Goal: Contribute content: Contribute content

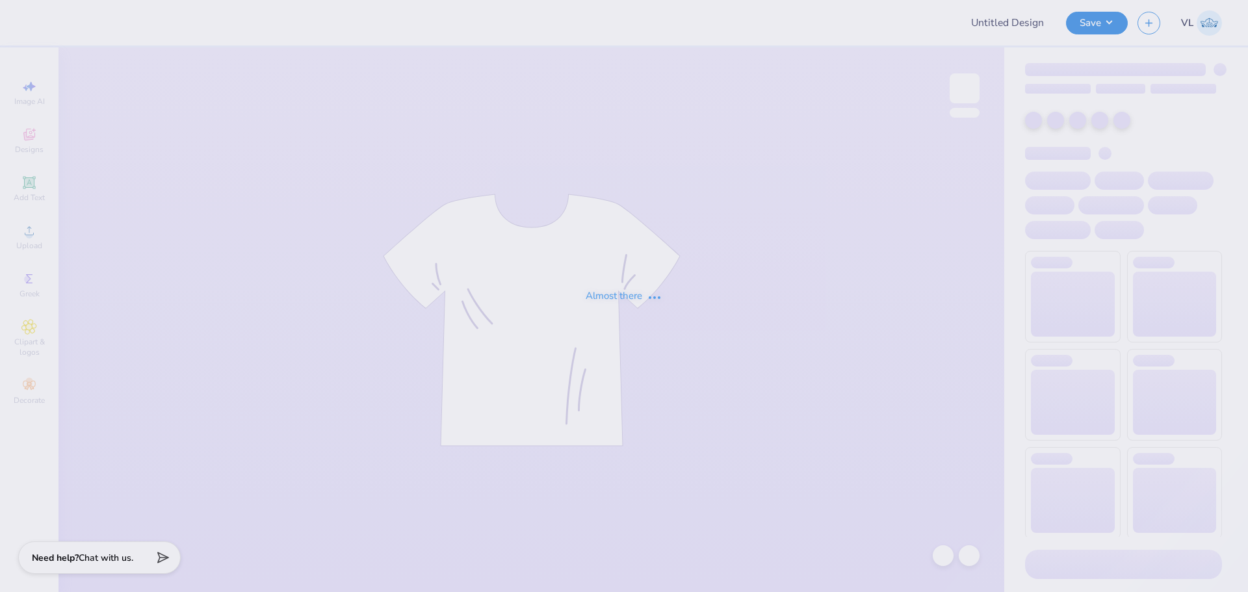
type input "Mountain Weekend - Alpha Epsilon Pi at [GEOGRAPHIC_DATA][PERSON_NAME]"
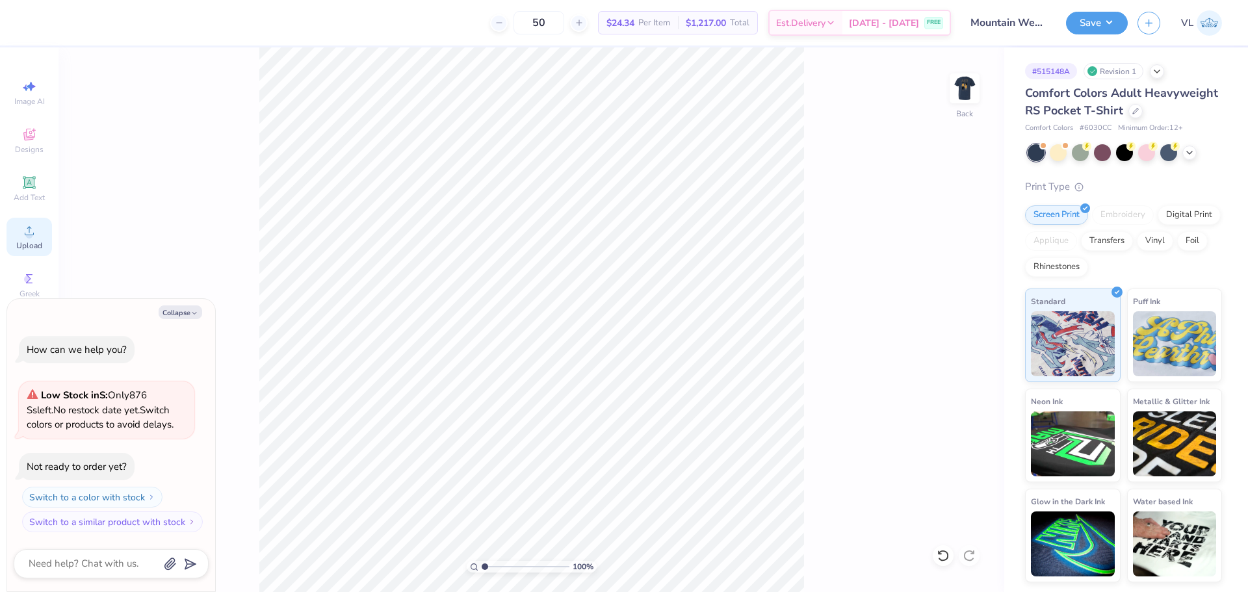
click at [31, 233] on circle at bounding box center [28, 234] width 7 height 7
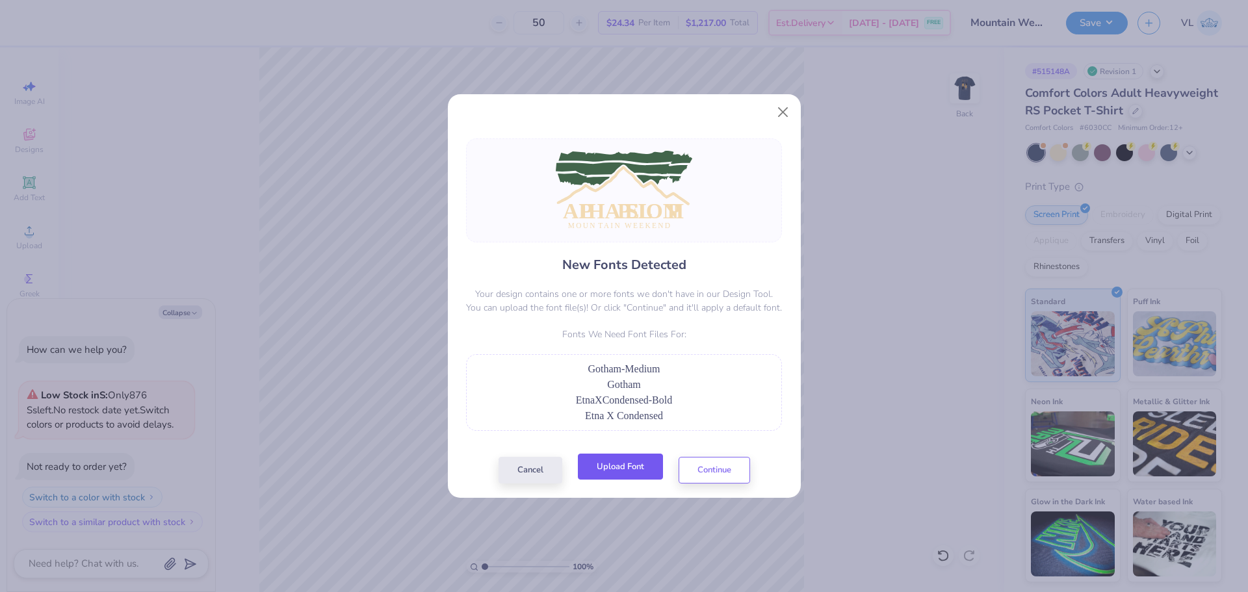
click at [647, 477] on button "Upload Font" at bounding box center [620, 467] width 85 height 27
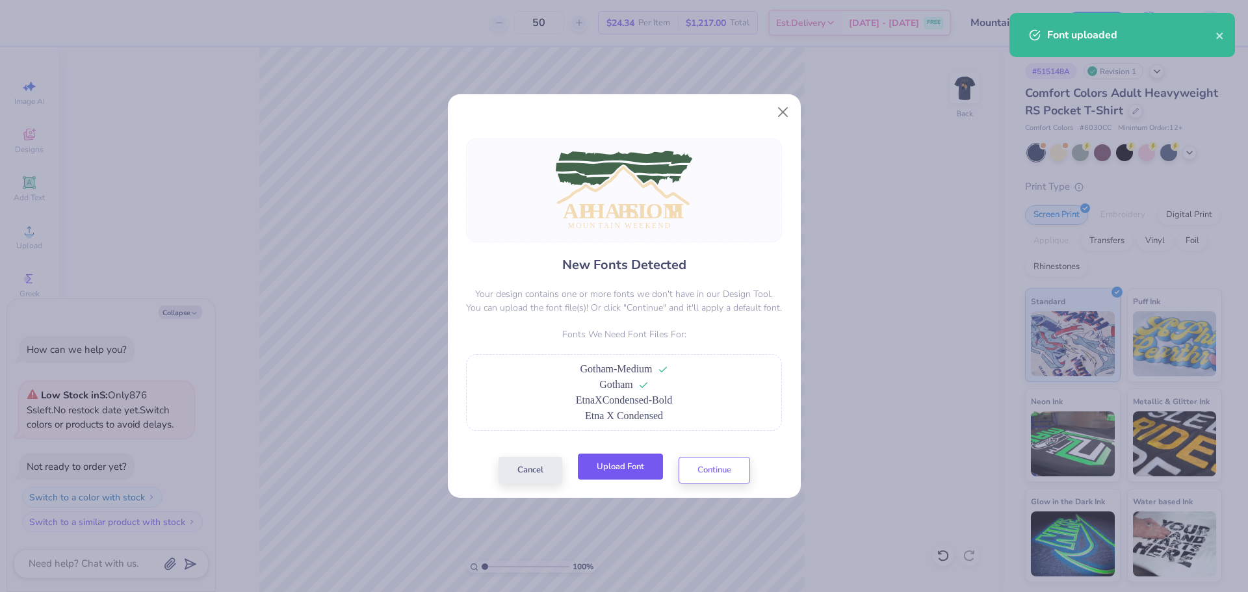
click at [627, 470] on button "Upload Font" at bounding box center [620, 467] width 85 height 27
click at [709, 469] on button "Continue" at bounding box center [713, 467] width 71 height 27
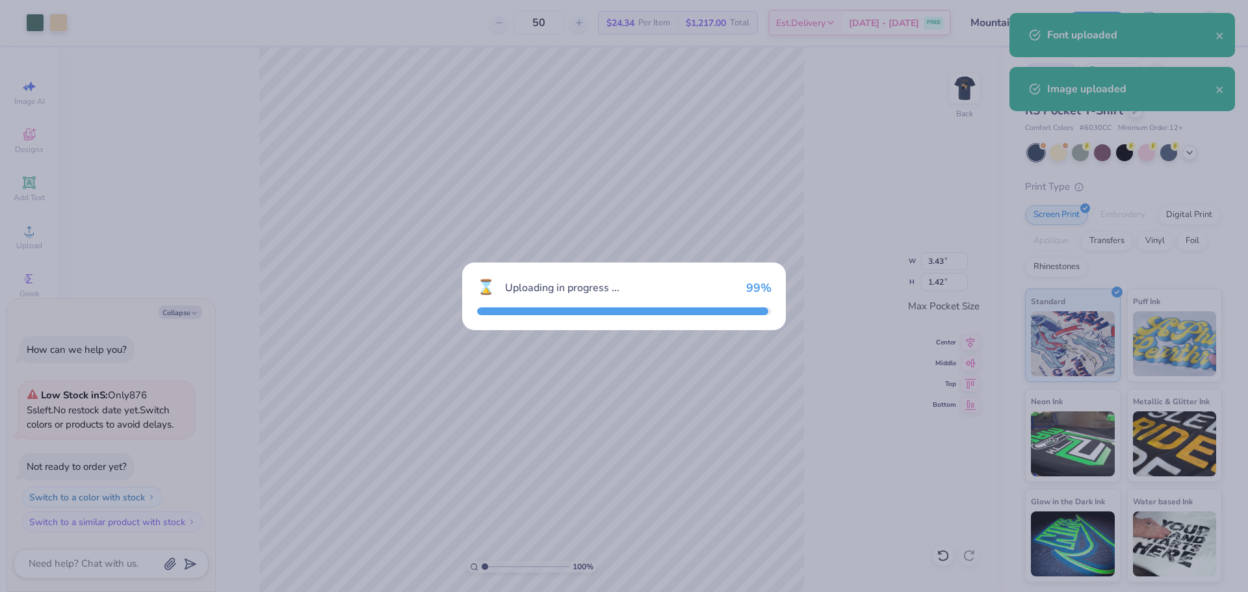
type textarea "x"
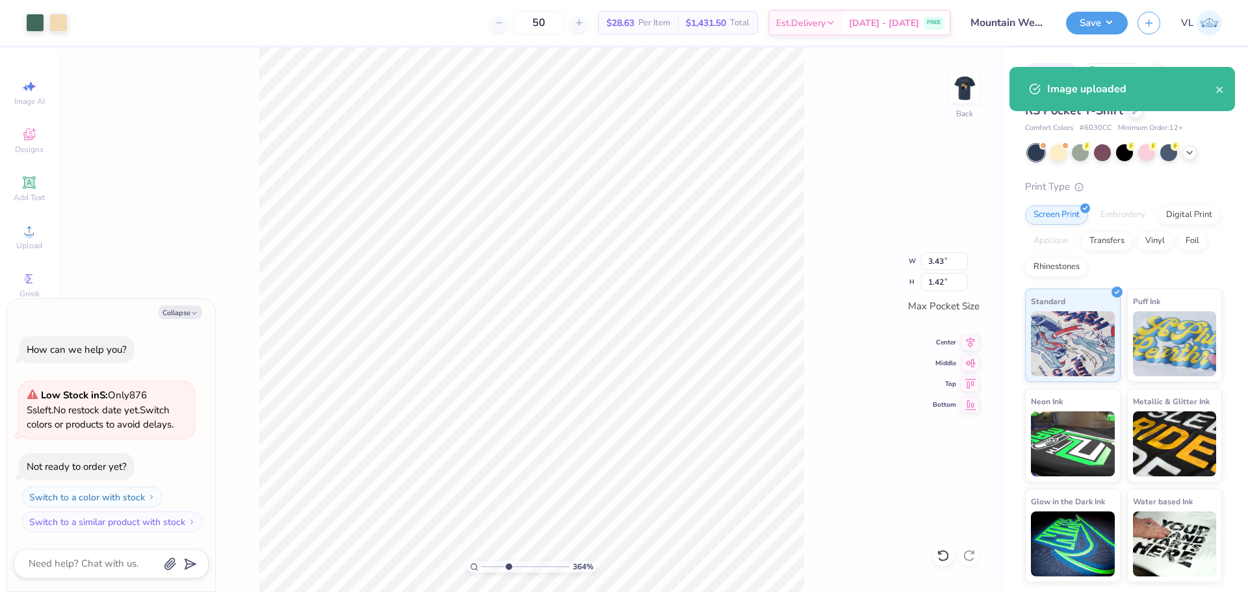
drag, startPoint x: 483, startPoint y: 563, endPoint x: 511, endPoint y: 560, distance: 28.1
type input "4.02"
click at [511, 561] on input "range" at bounding box center [526, 567] width 88 height 12
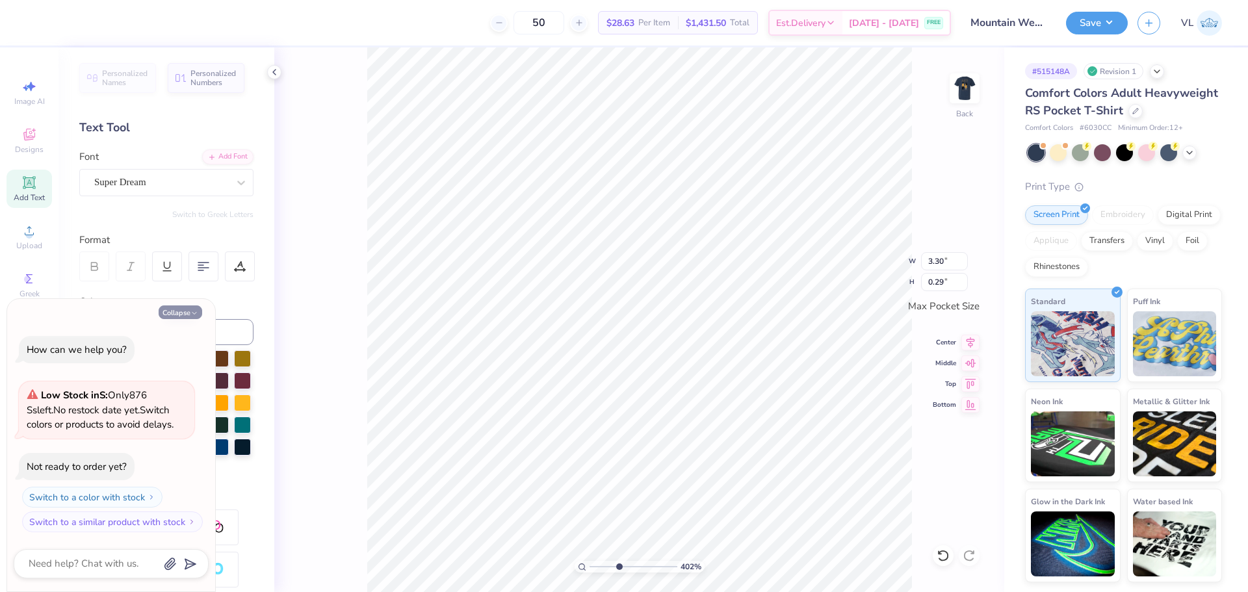
click at [183, 310] on button "Collapse" at bounding box center [181, 312] width 44 height 14
type textarea "x"
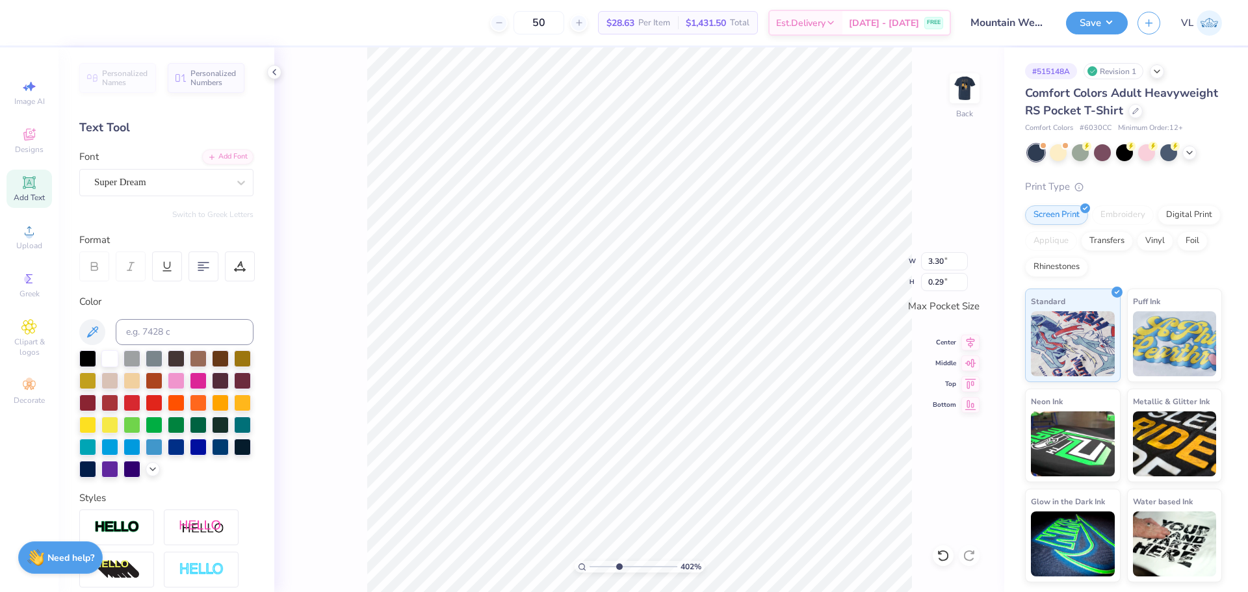
click at [159, 167] on div "Font Super Dream" at bounding box center [166, 172] width 174 height 47
click at [157, 184] on div "Super Dream" at bounding box center [161, 182] width 136 height 20
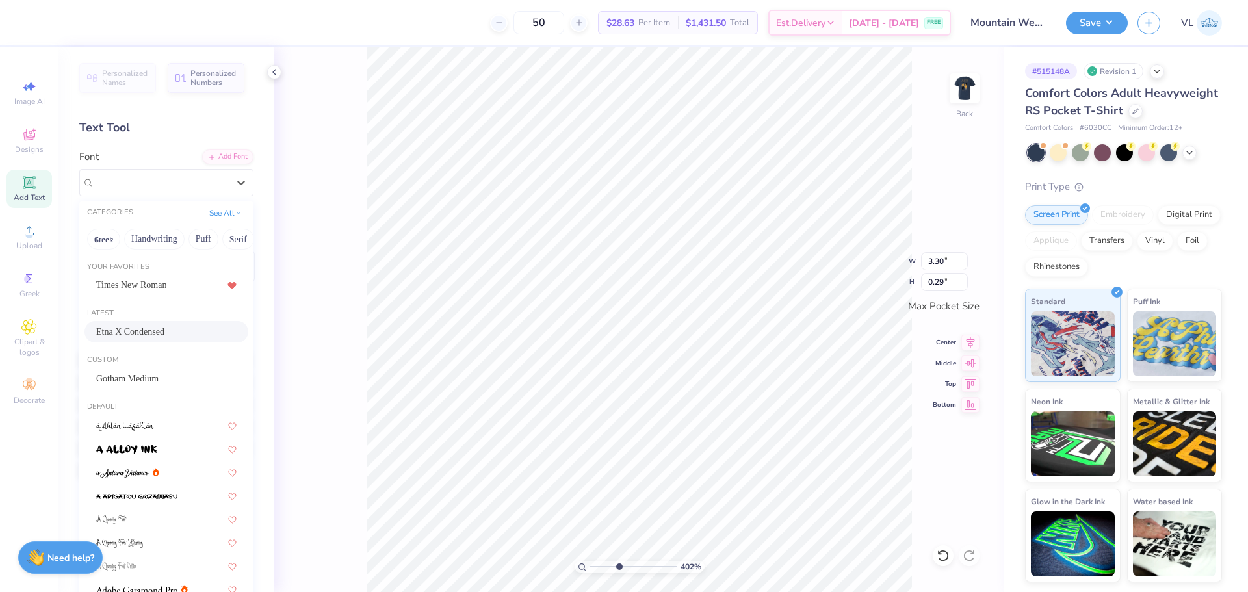
click at [147, 337] on div "Etna X Condensed" at bounding box center [166, 332] width 140 height 14
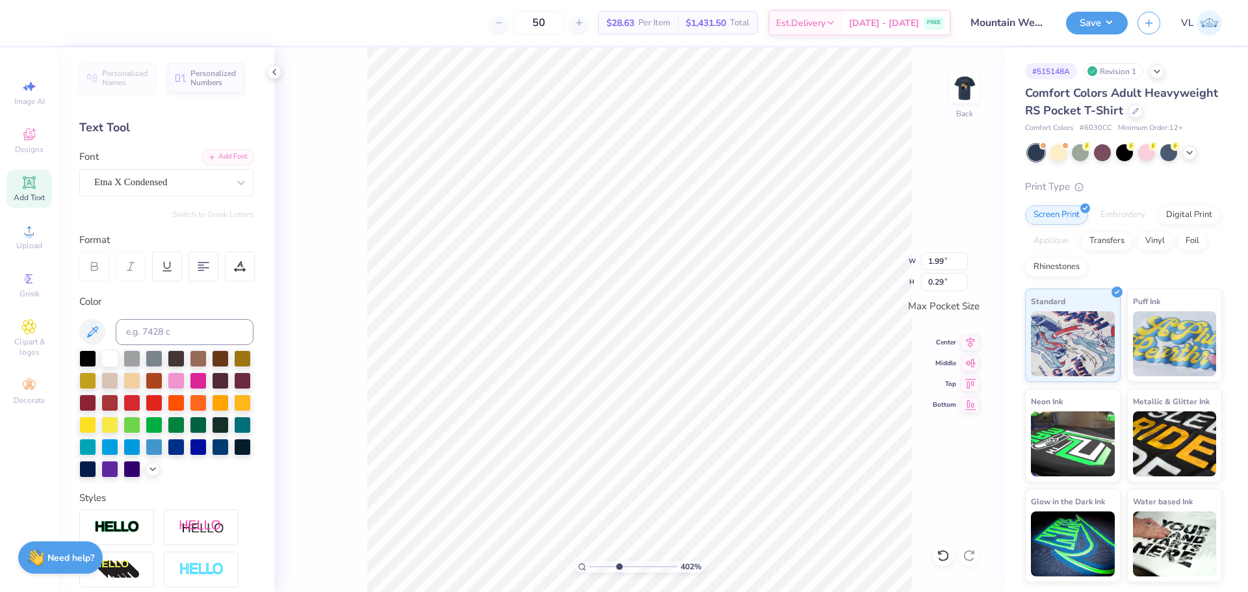
scroll to position [11, 1]
type input "1.28"
type input "0.10"
click at [153, 190] on div at bounding box center [161, 183] width 134 height 18
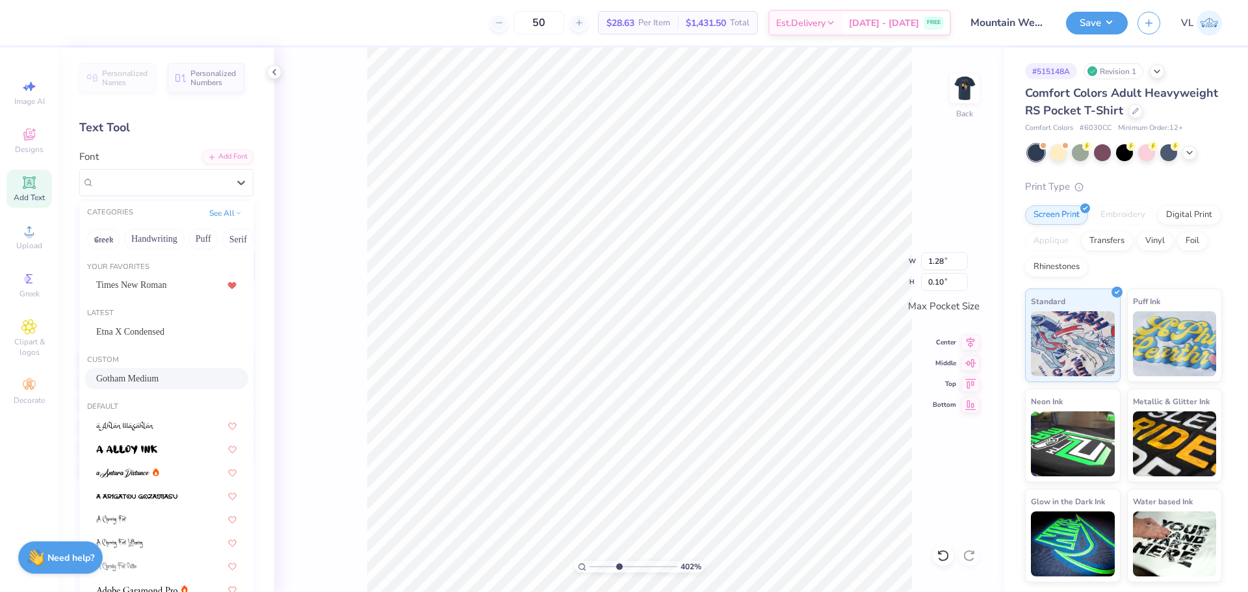
click at [131, 380] on span "Gotham Medium" at bounding box center [127, 379] width 62 height 14
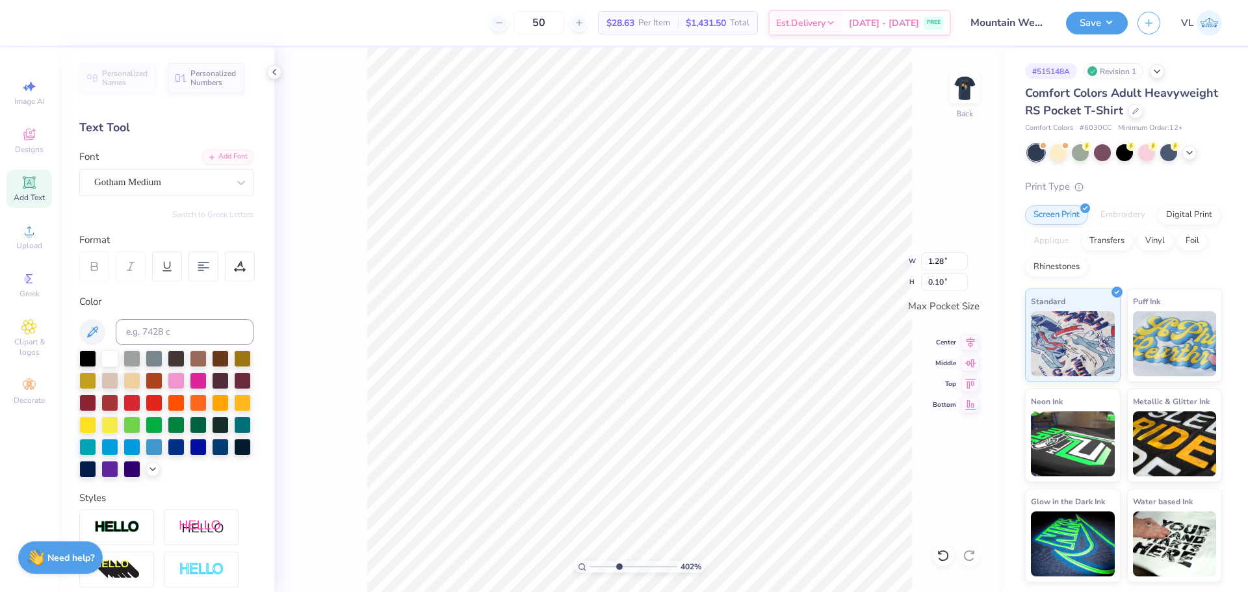
type input "1.53"
click at [248, 270] on div at bounding box center [240, 266] width 30 height 30
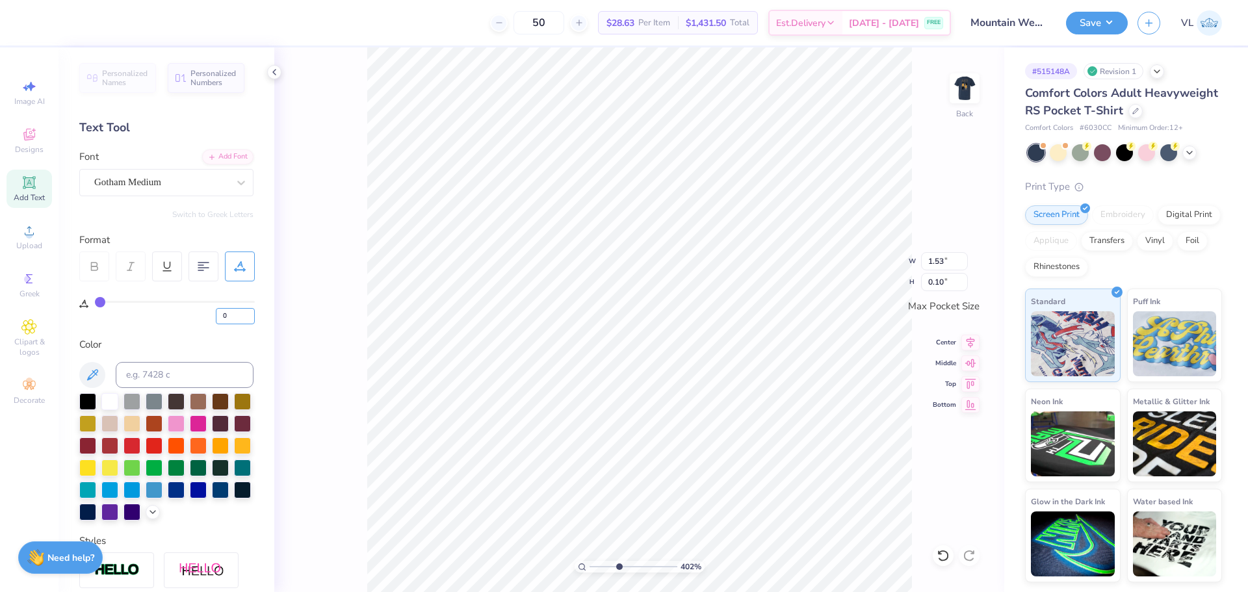
drag, startPoint x: 218, startPoint y: 322, endPoint x: 155, endPoint y: 326, distance: 63.8
click at [155, 326] on div "Personalized Names Personalized Numbers Text Tool Add Font Font Gotham Medium S…" at bounding box center [166, 319] width 216 height 545
type input "20"
type input "1.99"
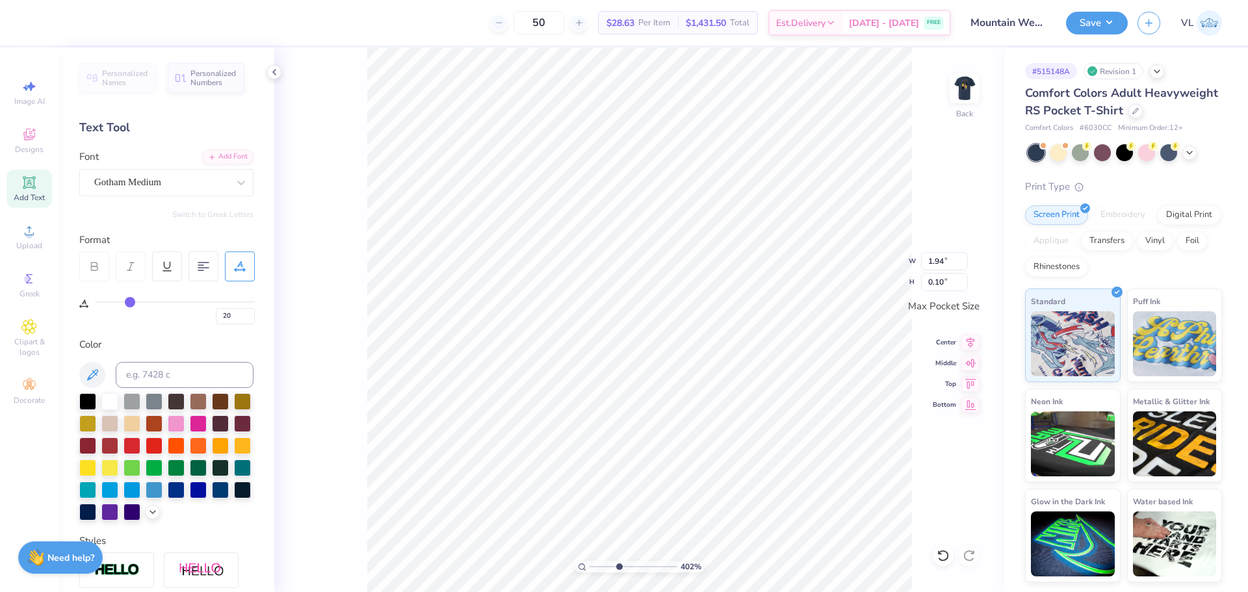
type input "0.29"
type input "0"
click at [973, 342] on icon at bounding box center [970, 341] width 18 height 16
click at [942, 261] on input "2.50" at bounding box center [944, 261] width 47 height 18
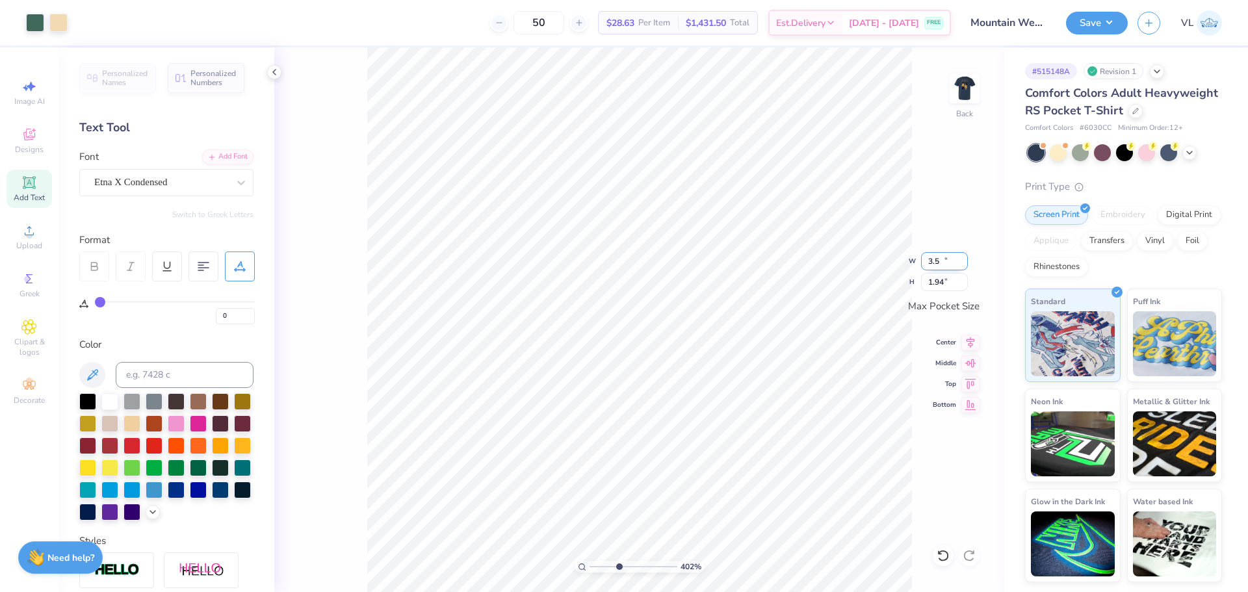
type input "3.50"
type input "1.94"
click at [970, 340] on icon at bounding box center [970, 340] width 8 height 11
type input "20"
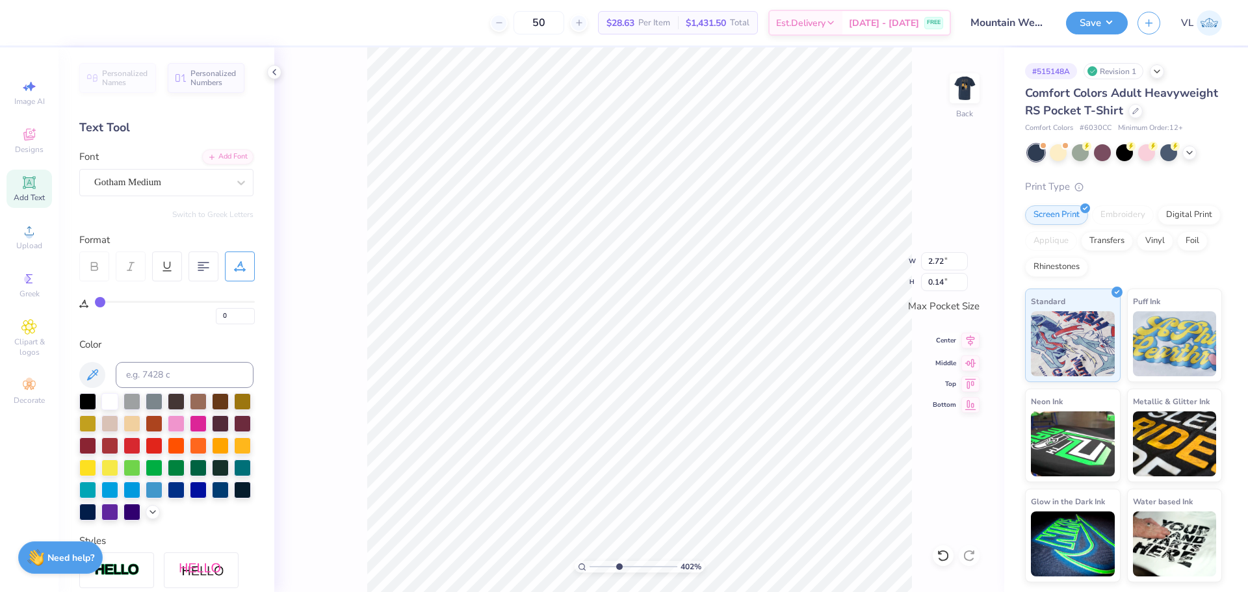
type input "2.72"
type input "0.14"
click at [966, 345] on icon at bounding box center [970, 341] width 18 height 16
click at [968, 90] on img at bounding box center [964, 88] width 52 height 52
drag, startPoint x: 617, startPoint y: 564, endPoint x: 591, endPoint y: 564, distance: 26.6
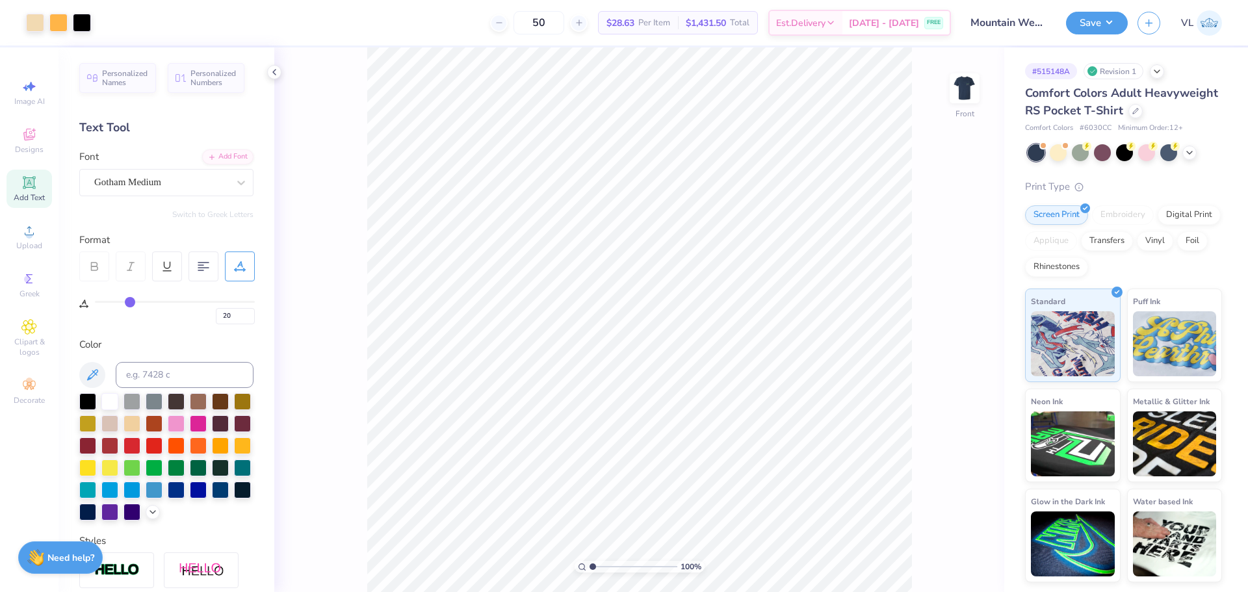
type input "1"
click at [591, 564] on input "range" at bounding box center [633, 567] width 88 height 12
click at [34, 244] on span "Upload" at bounding box center [29, 245] width 26 height 10
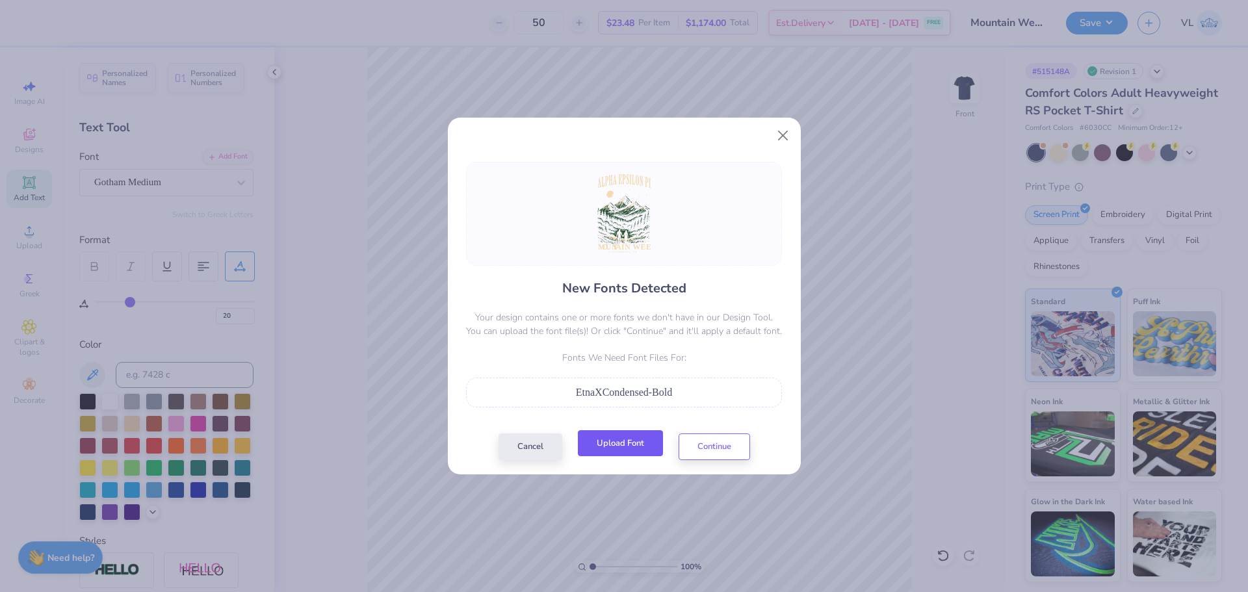
click at [627, 454] on button "Upload Font" at bounding box center [620, 443] width 85 height 27
click at [702, 439] on button "Continue" at bounding box center [713, 443] width 71 height 27
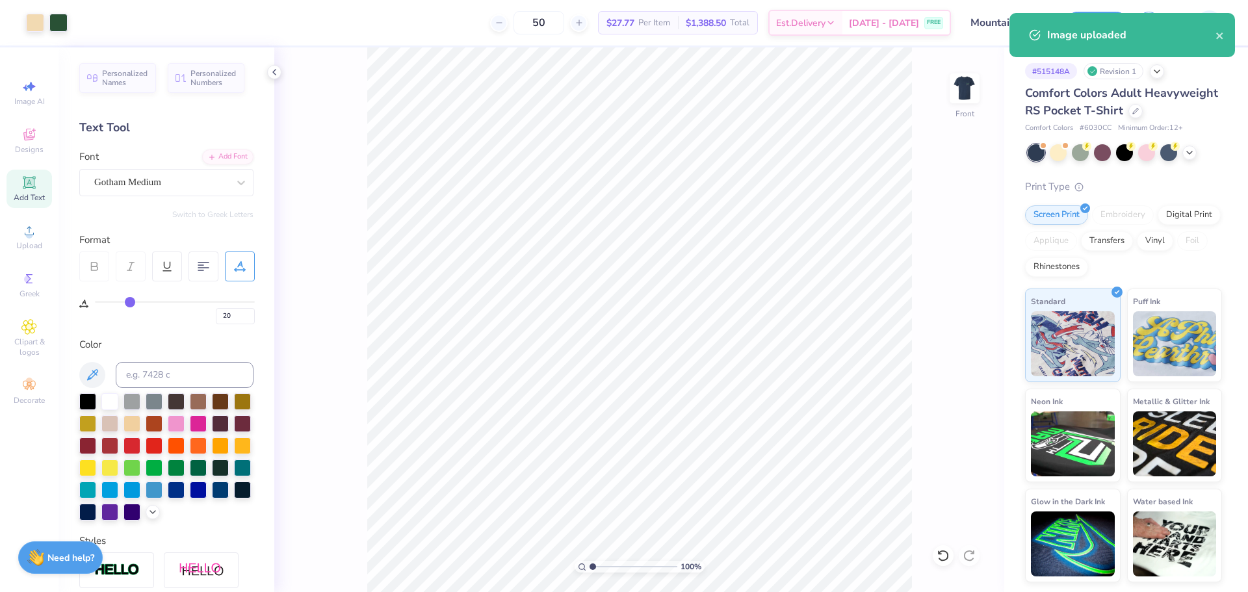
type input "0"
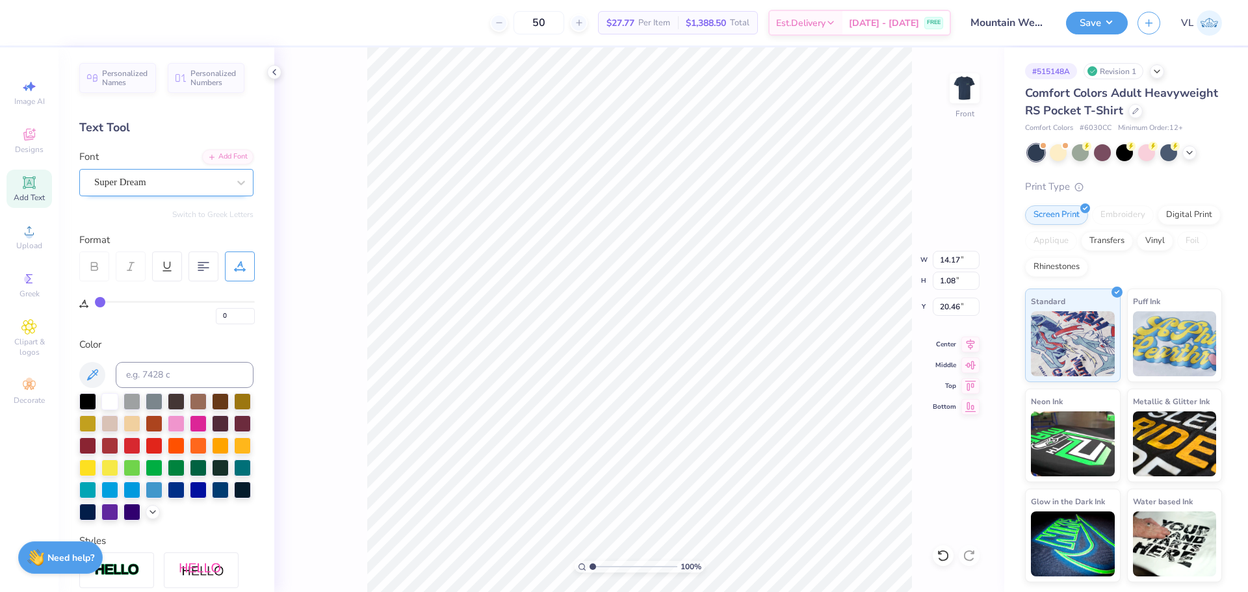
click at [145, 183] on div "Super Dream" at bounding box center [161, 182] width 136 height 20
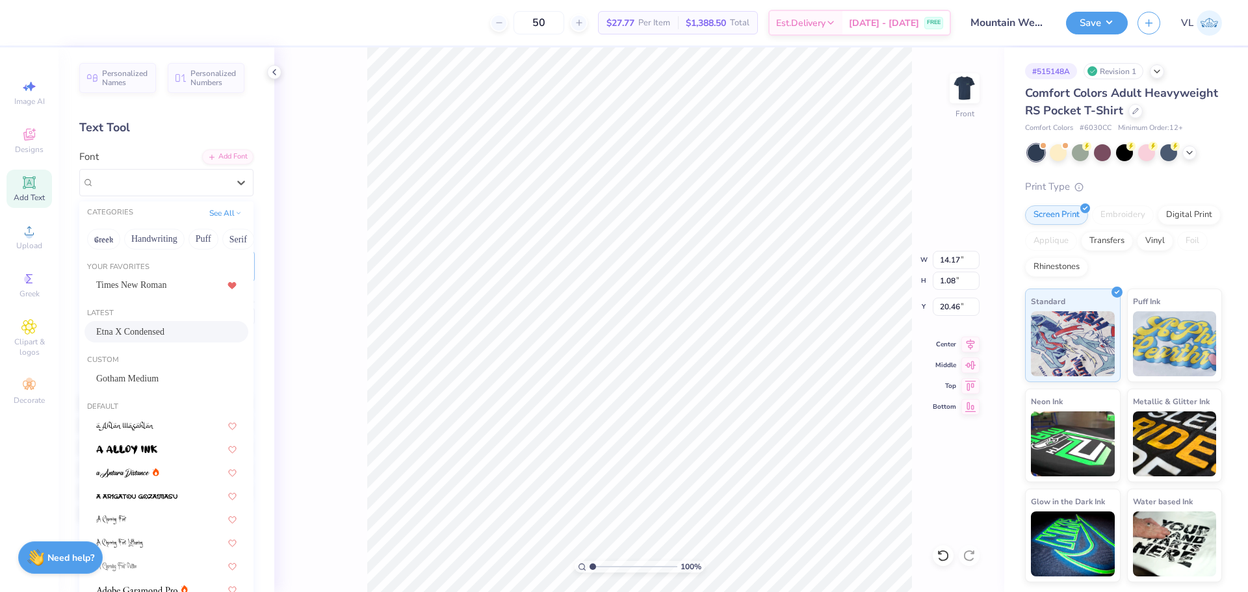
click at [135, 330] on span "Etna X Condensed" at bounding box center [130, 332] width 68 height 14
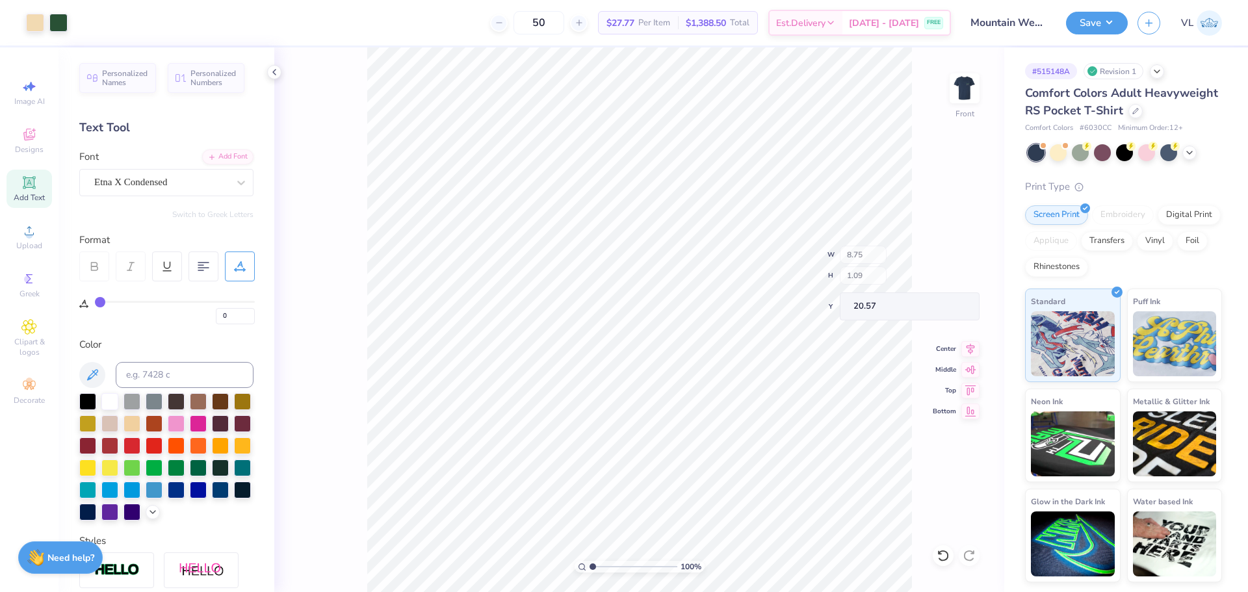
type input "8.75"
type input "1.09"
type input "20.57"
click at [175, 189] on div "Super Dream" at bounding box center [161, 182] width 136 height 20
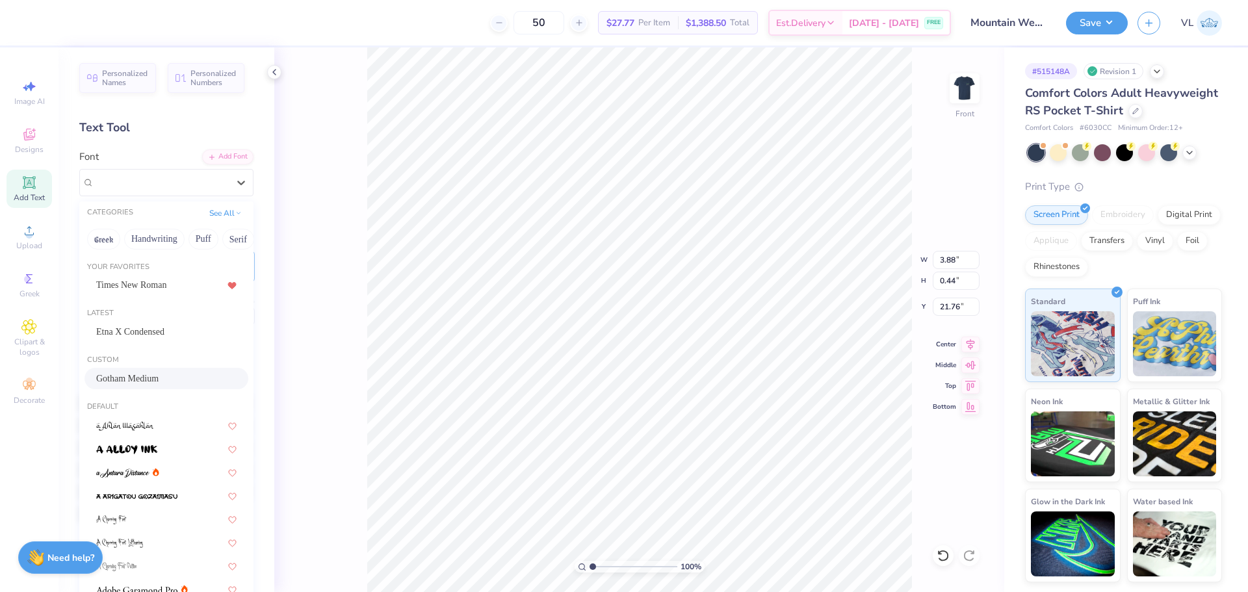
click at [117, 378] on span "Gotham Medium" at bounding box center [127, 379] width 62 height 14
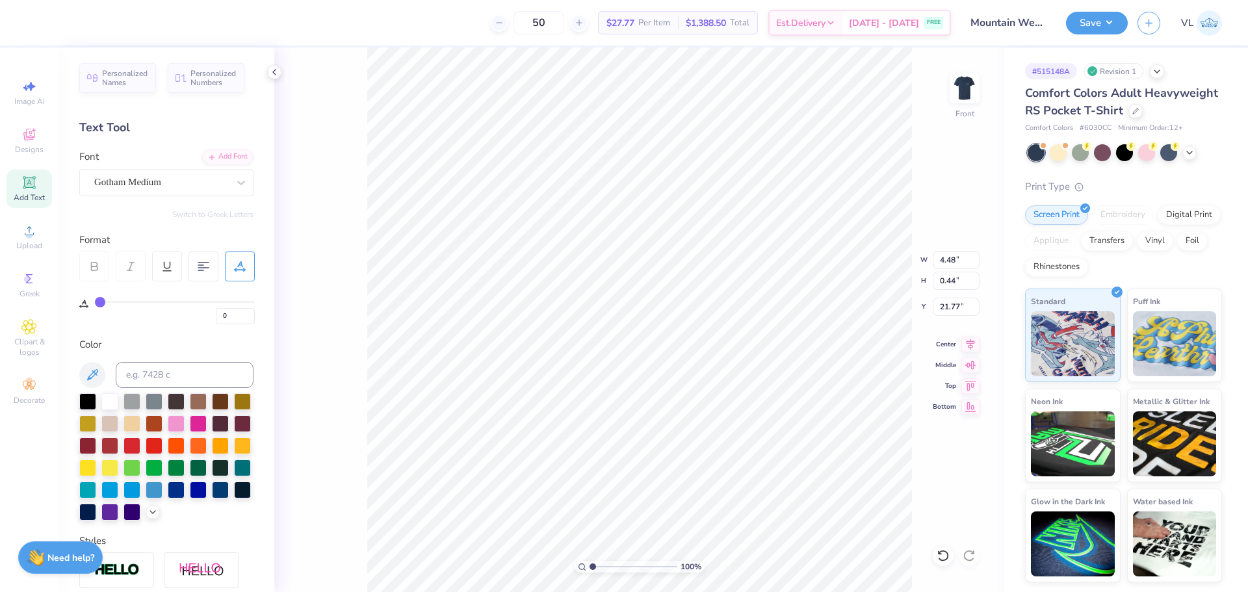
type input "4.48"
type input "21.77"
drag, startPoint x: 235, startPoint y: 311, endPoint x: 135, endPoint y: 311, distance: 100.1
click at [112, 324] on div "0" at bounding box center [175, 312] width 160 height 23
type input "50"
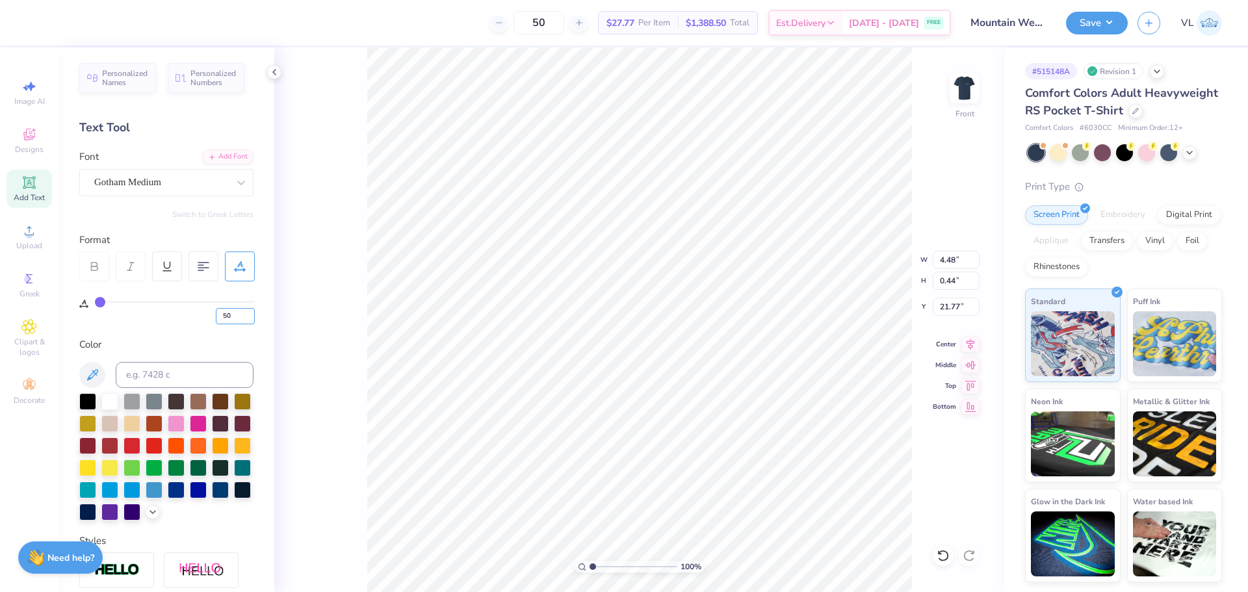
type input "50"
type input "7.82"
drag, startPoint x: 231, startPoint y: 315, endPoint x: 120, endPoint y: 311, distance: 110.6
click at [120, 311] on div "50" at bounding box center [175, 312] width 160 height 23
type input "35"
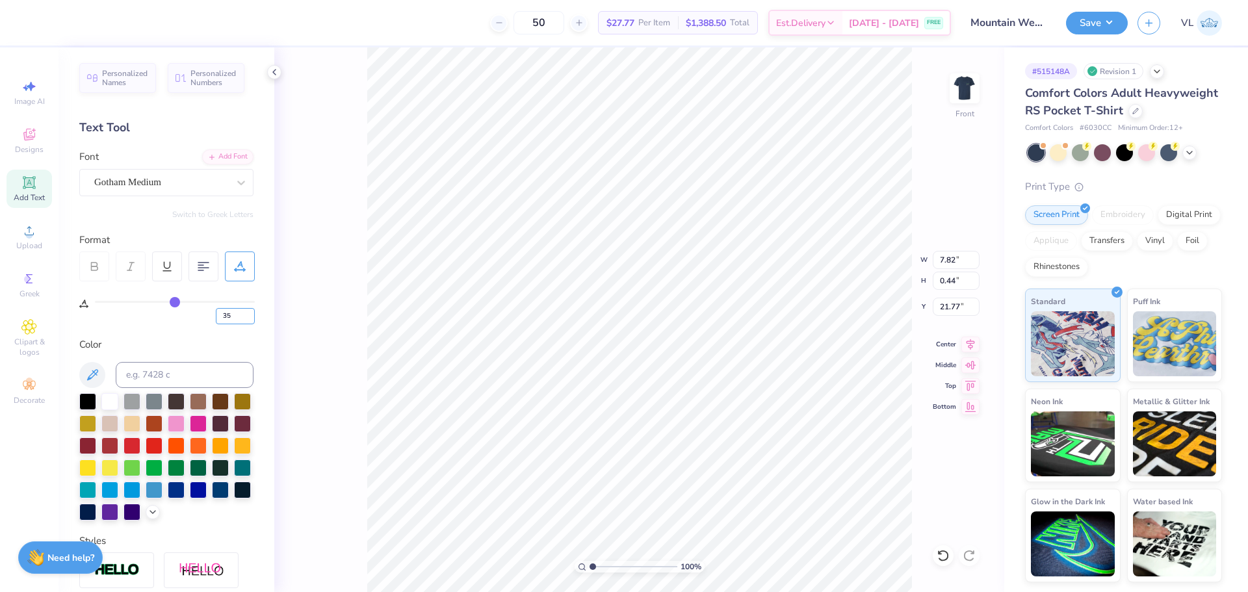
type input "35"
type input "6.82"
type input "0"
type input "8.75"
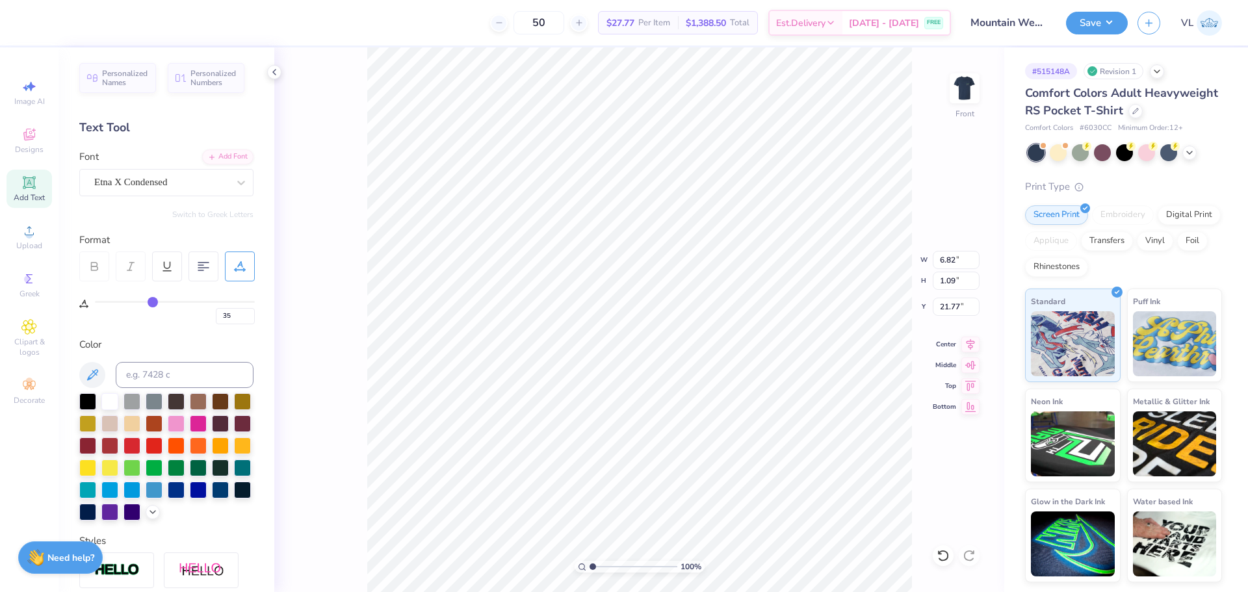
type input "1.09"
type input "20.57"
drag, startPoint x: 238, startPoint y: 315, endPoint x: 101, endPoint y: 329, distance: 137.8
click at [114, 327] on div "Personalized Names Personalized Numbers Text Tool Add Font Font Etna X Condense…" at bounding box center [166, 319] width 216 height 545
type input "15"
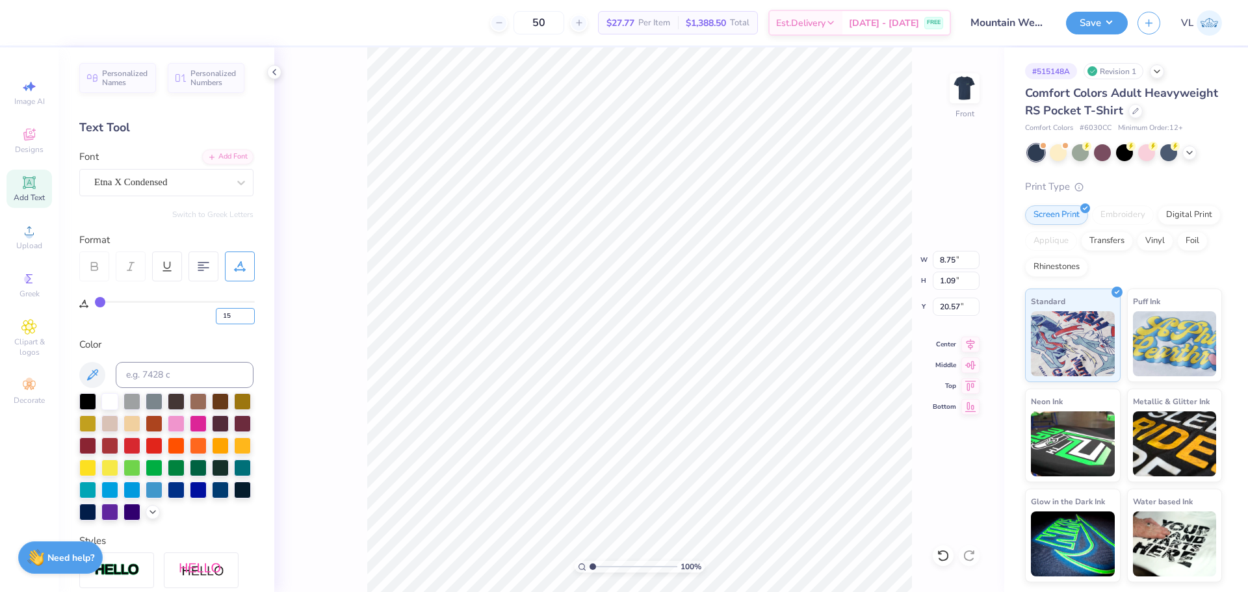
type input "15"
type input "10.67"
type input "14.14"
type input "6.30"
click at [953, 258] on input "10.67" at bounding box center [956, 260] width 47 height 18
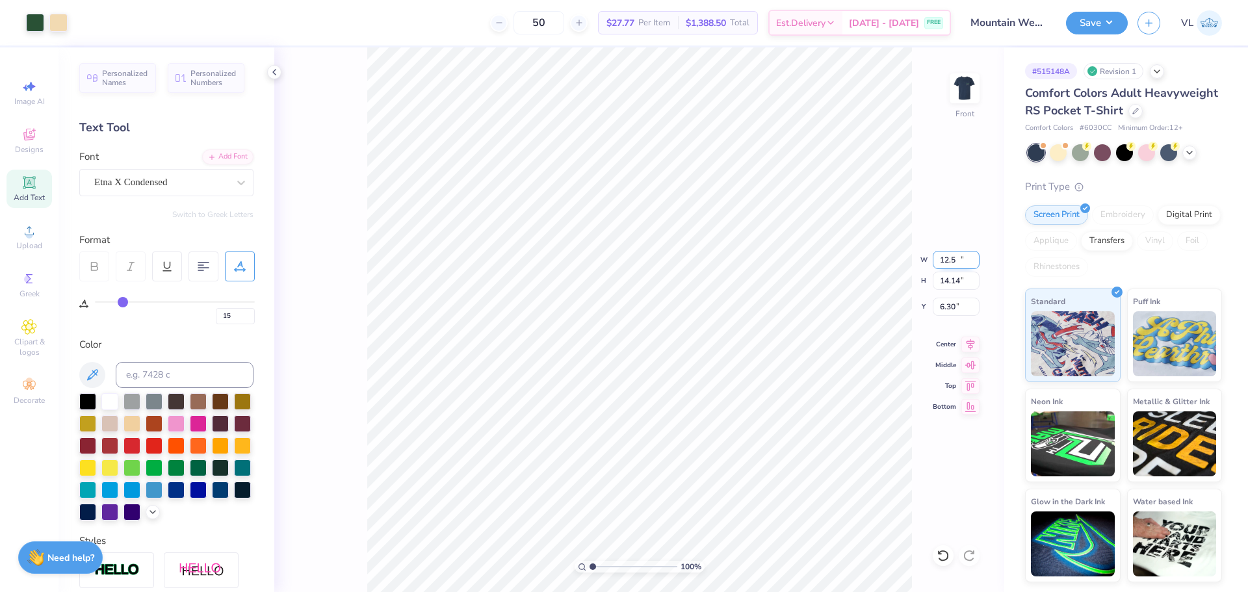
type input "12.50"
type input "16.56"
type input "3.00"
type input "12.15"
type input "1.09"
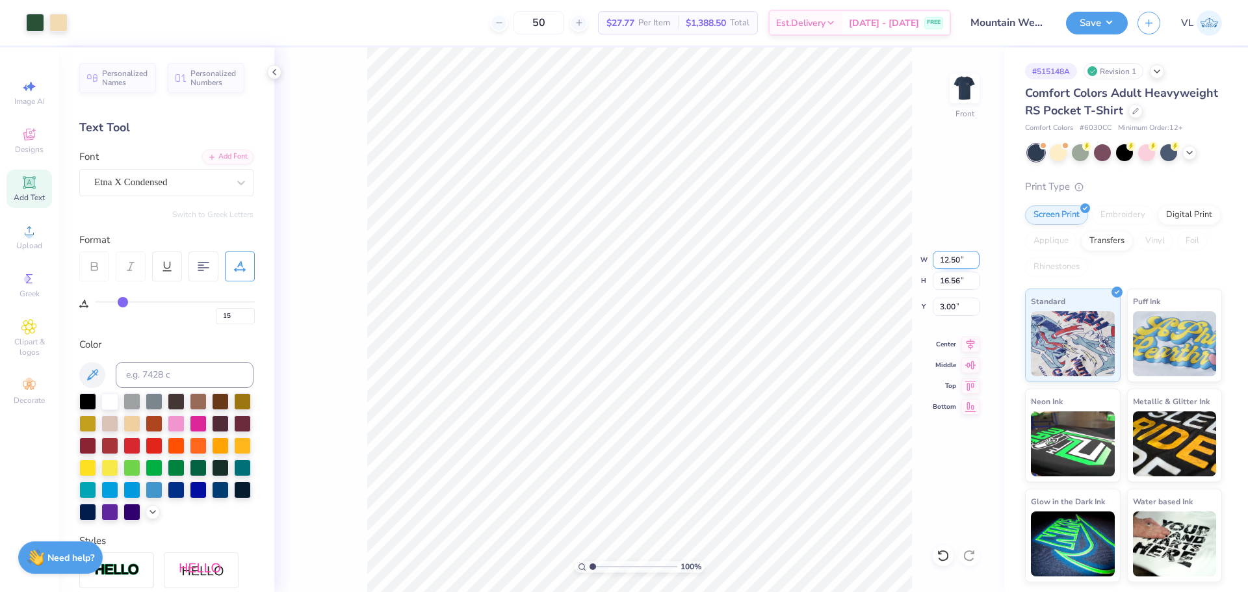
type input "20.57"
click at [947, 258] on input "12.15" at bounding box center [956, 260] width 47 height 18
type input "12.50"
type input "1.12"
type input "20.55"
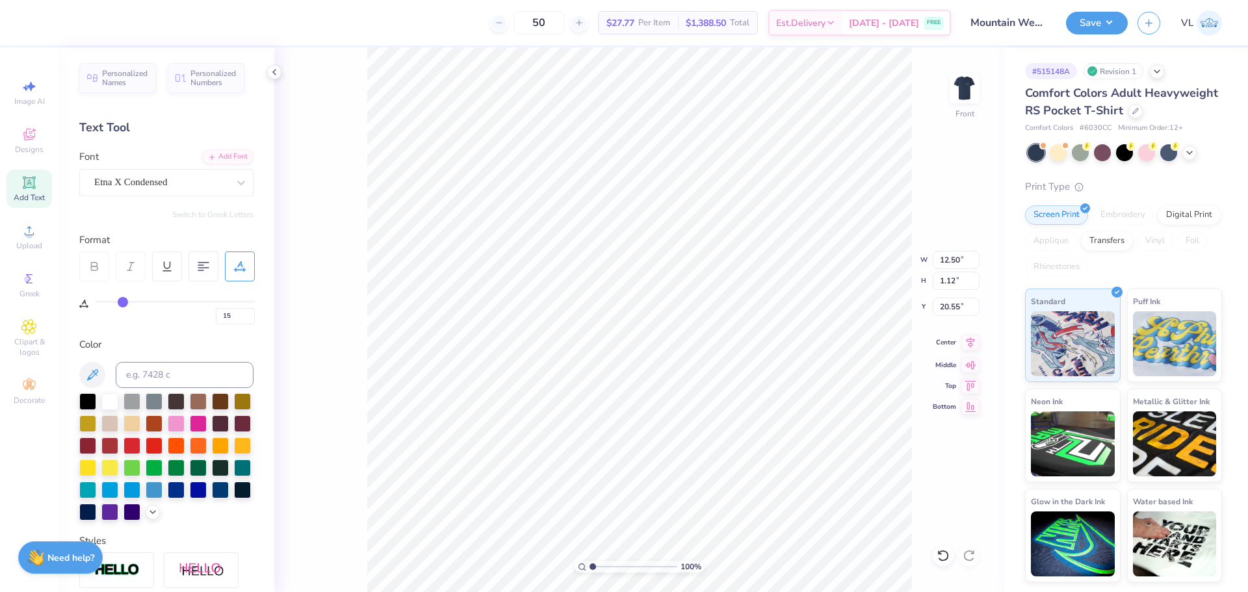
click at [973, 346] on icon at bounding box center [970, 343] width 18 height 16
type input "35"
click at [968, 344] on icon at bounding box center [970, 343] width 18 height 16
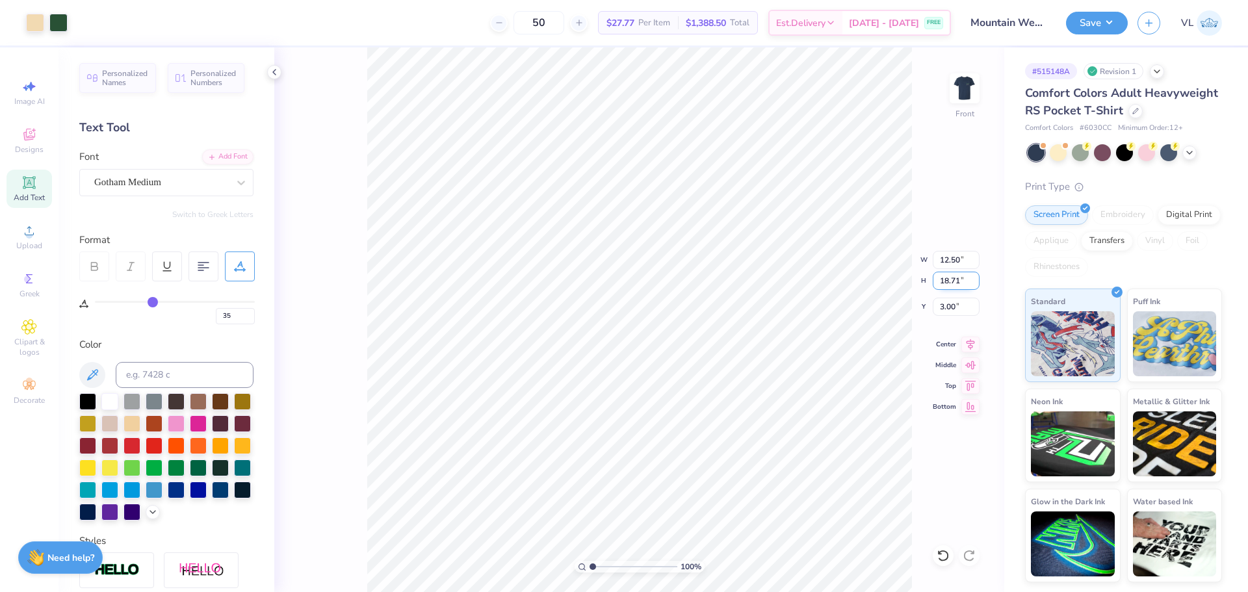
click at [951, 282] on input "18.71" at bounding box center [956, 281] width 47 height 18
type input "15"
type input "10.02"
type input "15.00"
type input "3.00"
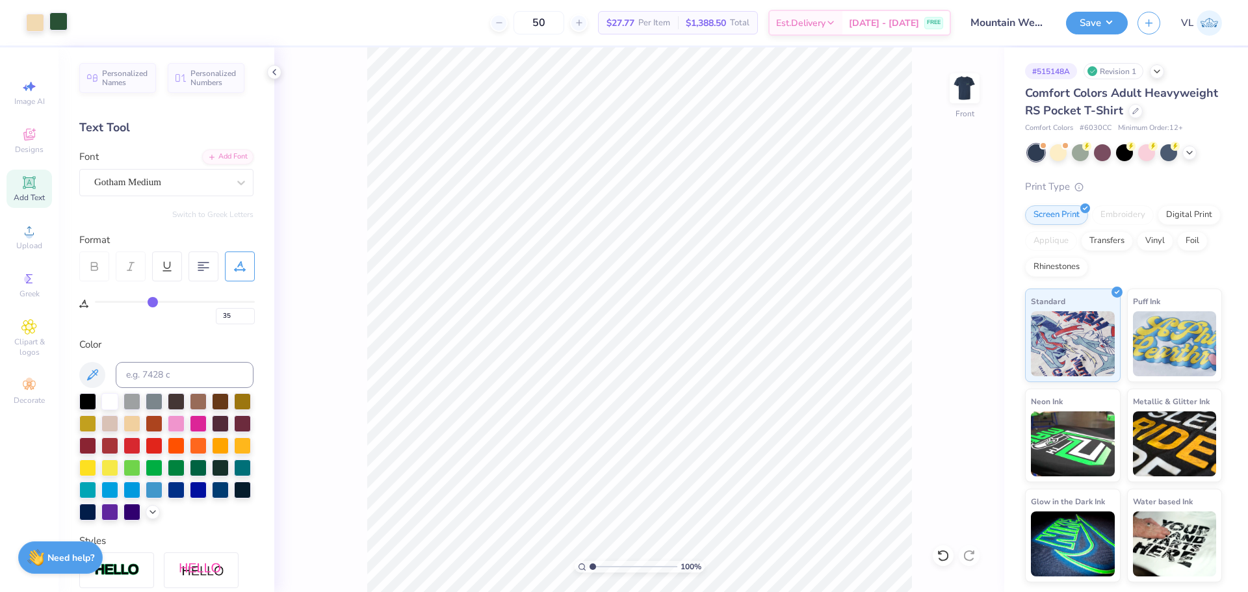
click at [66, 22] on div at bounding box center [58, 21] width 18 height 18
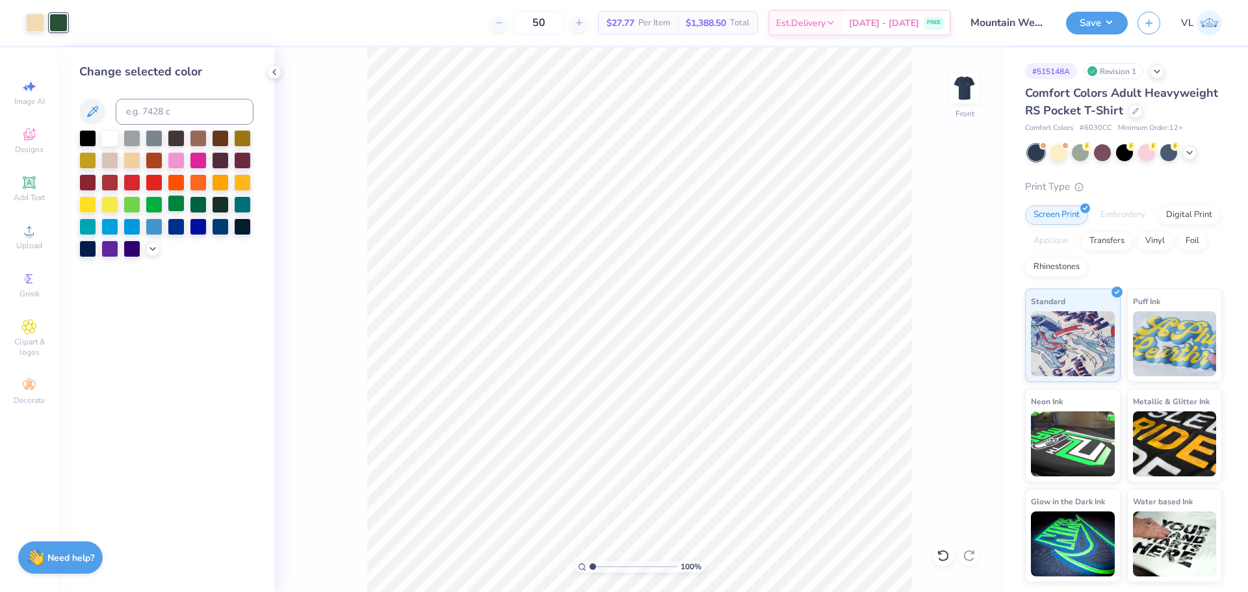
click at [170, 202] on div at bounding box center [176, 203] width 17 height 17
click at [219, 206] on div at bounding box center [220, 203] width 17 height 17
click at [200, 201] on div at bounding box center [198, 203] width 17 height 17
click at [153, 243] on icon at bounding box center [153, 247] width 10 height 10
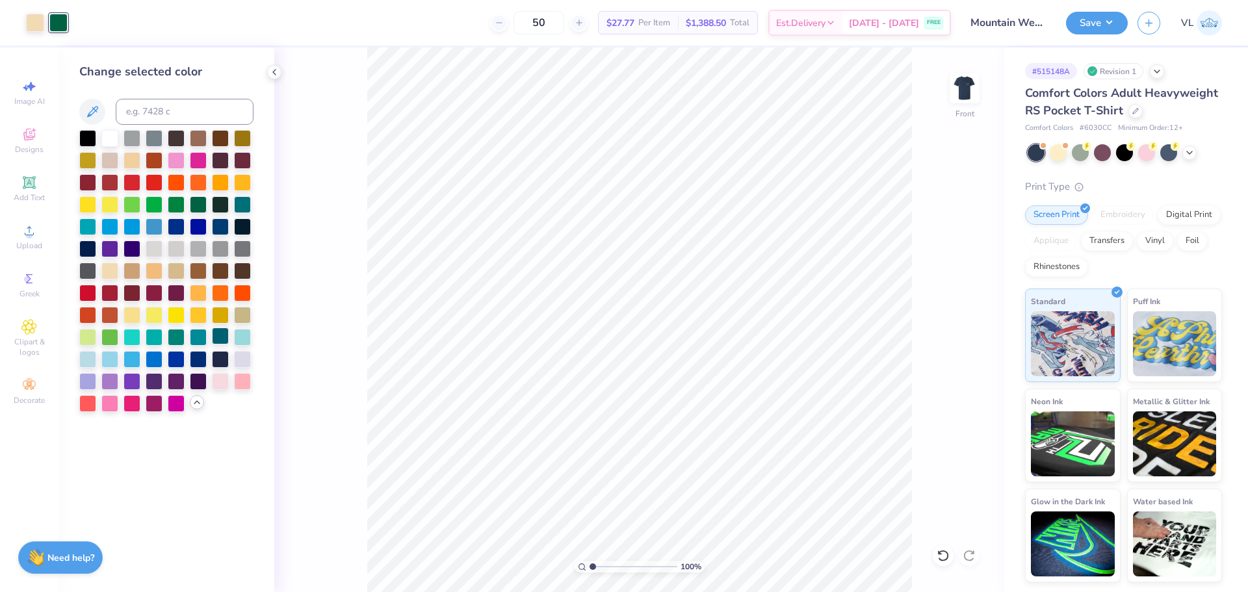
click at [216, 337] on div at bounding box center [220, 336] width 17 height 17
click at [961, 86] on img at bounding box center [964, 88] width 52 height 52
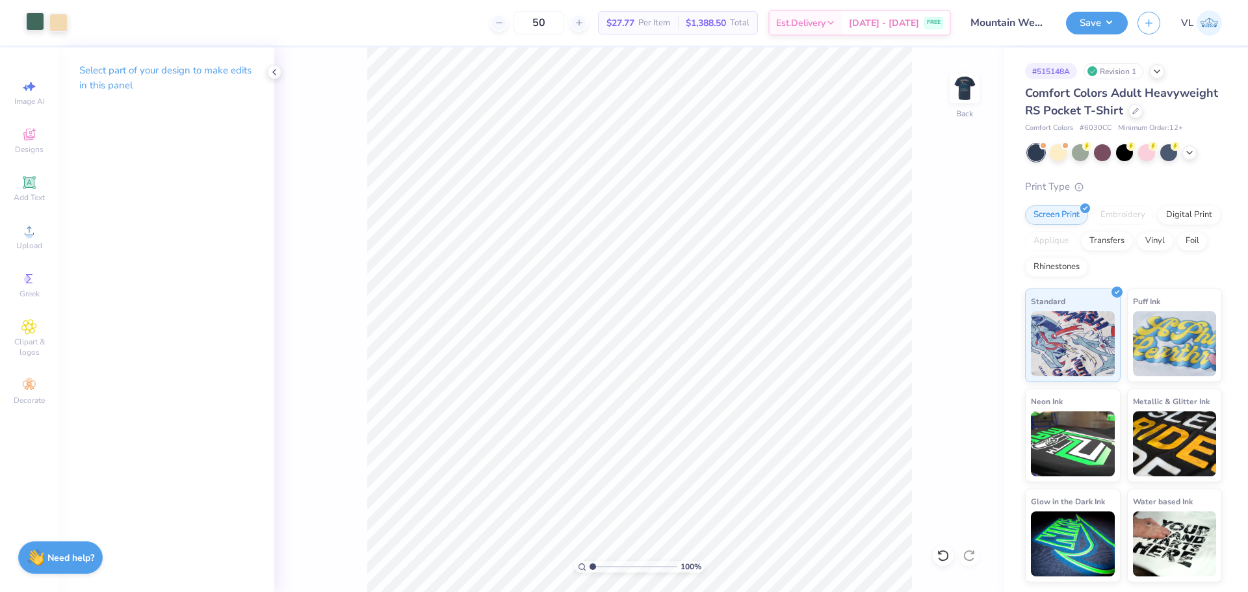
click at [30, 12] on div at bounding box center [35, 21] width 18 height 18
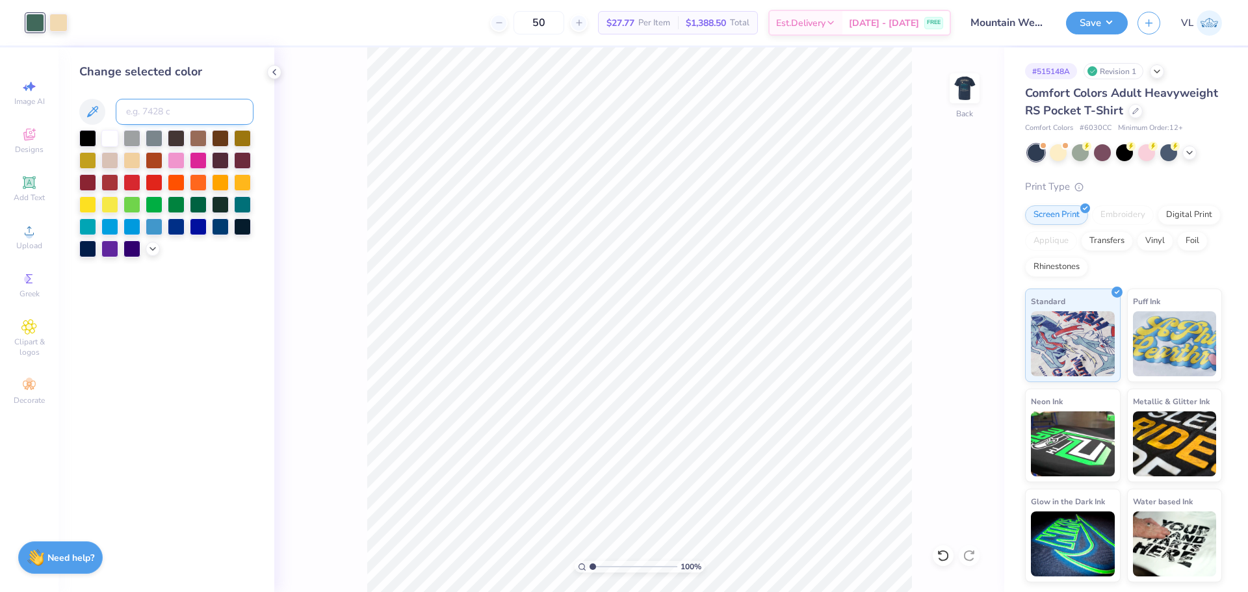
click at [200, 121] on input at bounding box center [185, 112] width 138 height 26
type input "3155"
click at [152, 248] on icon at bounding box center [153, 247] width 10 height 10
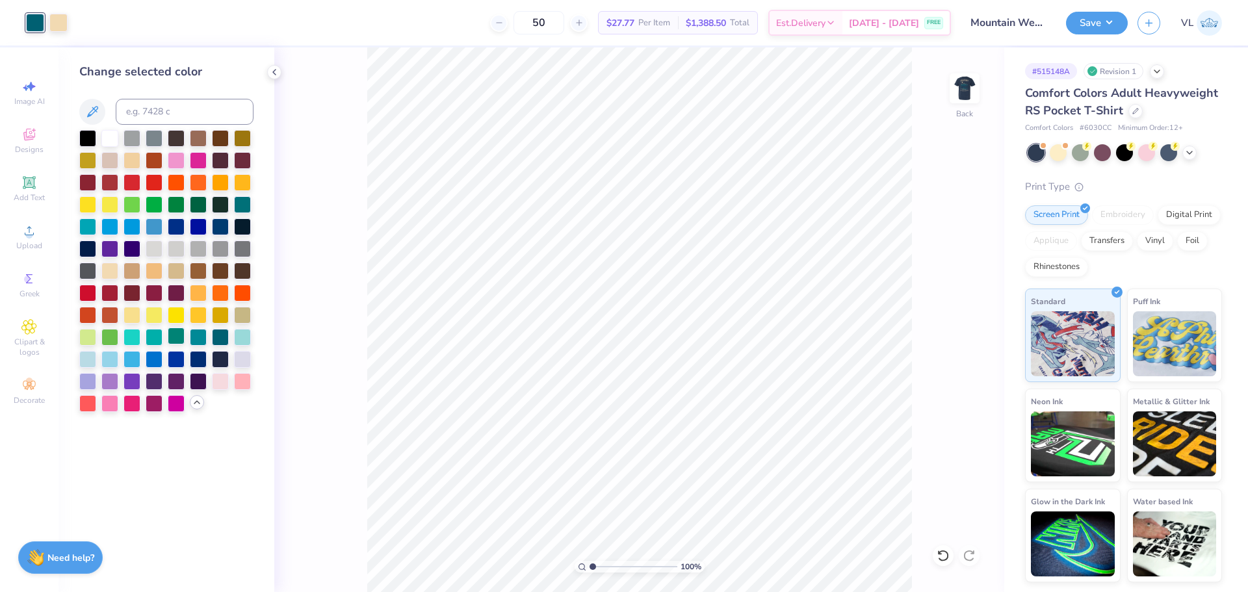
click at [181, 335] on div at bounding box center [176, 336] width 17 height 17
click at [948, 88] on div "100 % Back" at bounding box center [639, 319] width 730 height 545
click at [974, 99] on img at bounding box center [964, 88] width 52 height 52
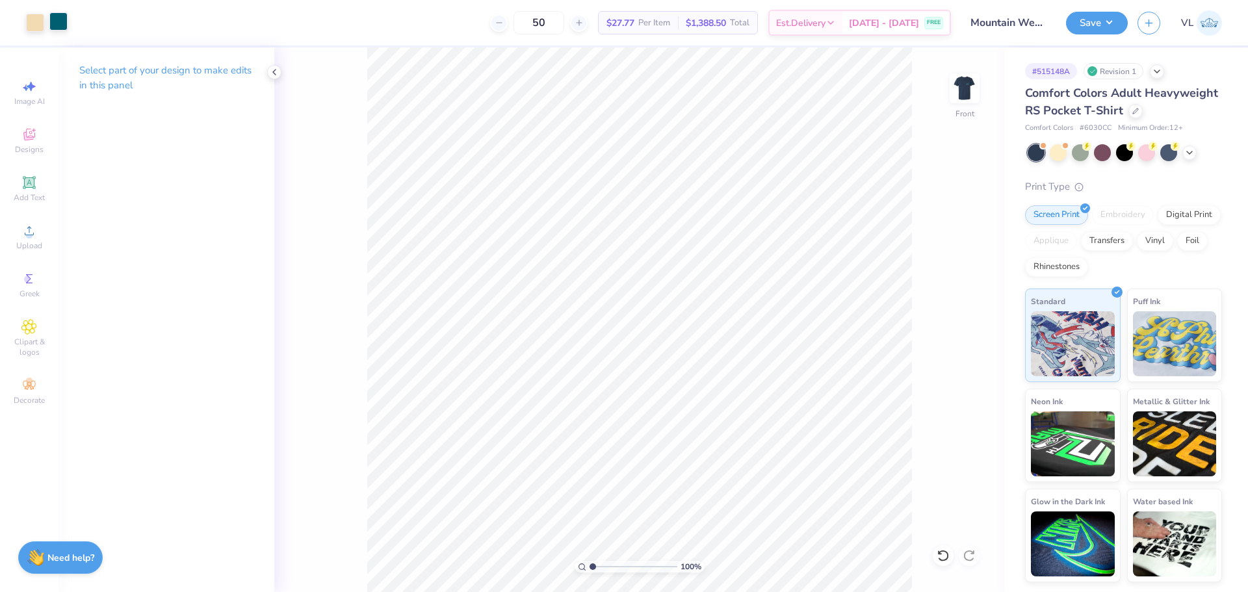
click at [53, 25] on div at bounding box center [58, 21] width 18 height 18
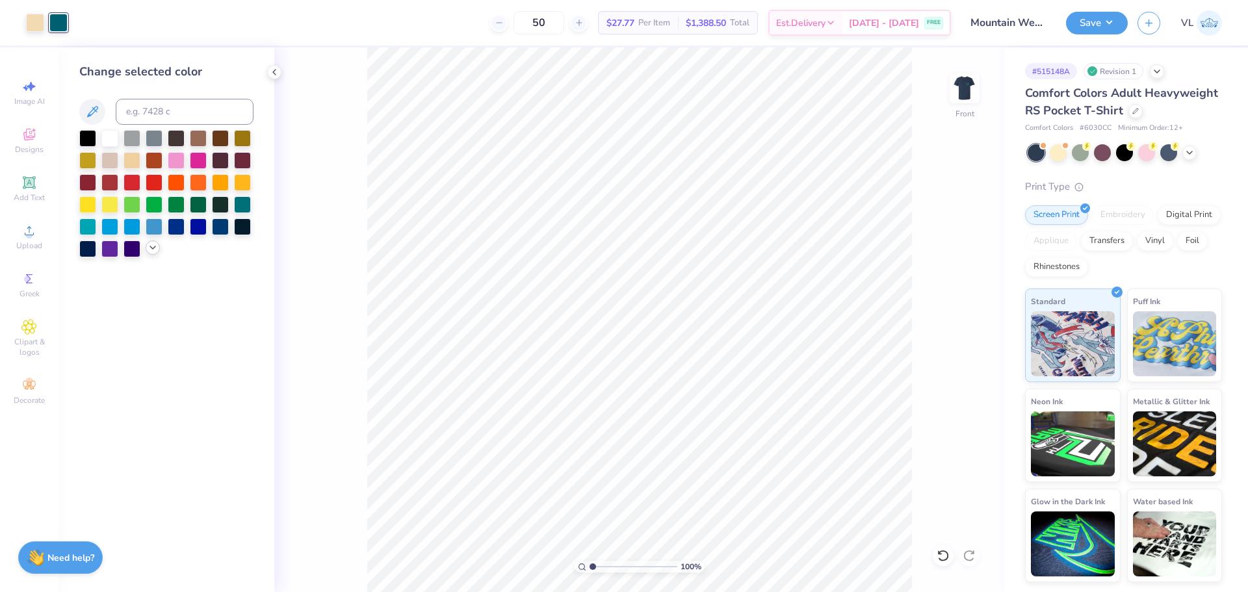
click at [151, 245] on icon at bounding box center [153, 247] width 10 height 10
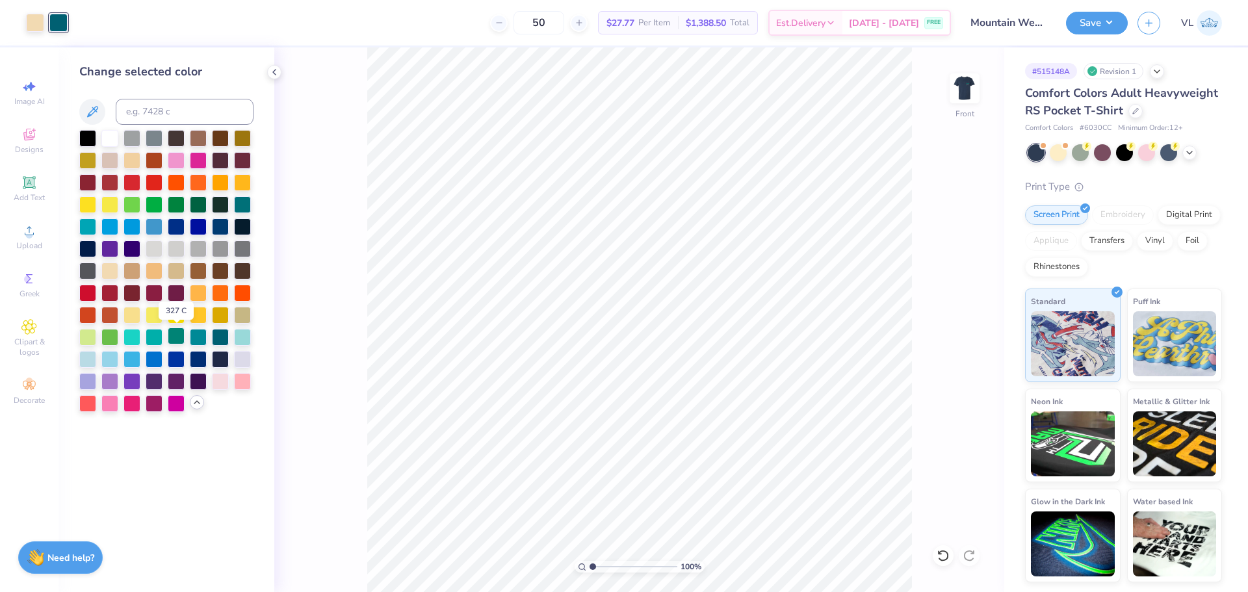
click at [178, 341] on div at bounding box center [176, 336] width 17 height 17
click at [1086, 21] on button "Save" at bounding box center [1097, 21] width 62 height 23
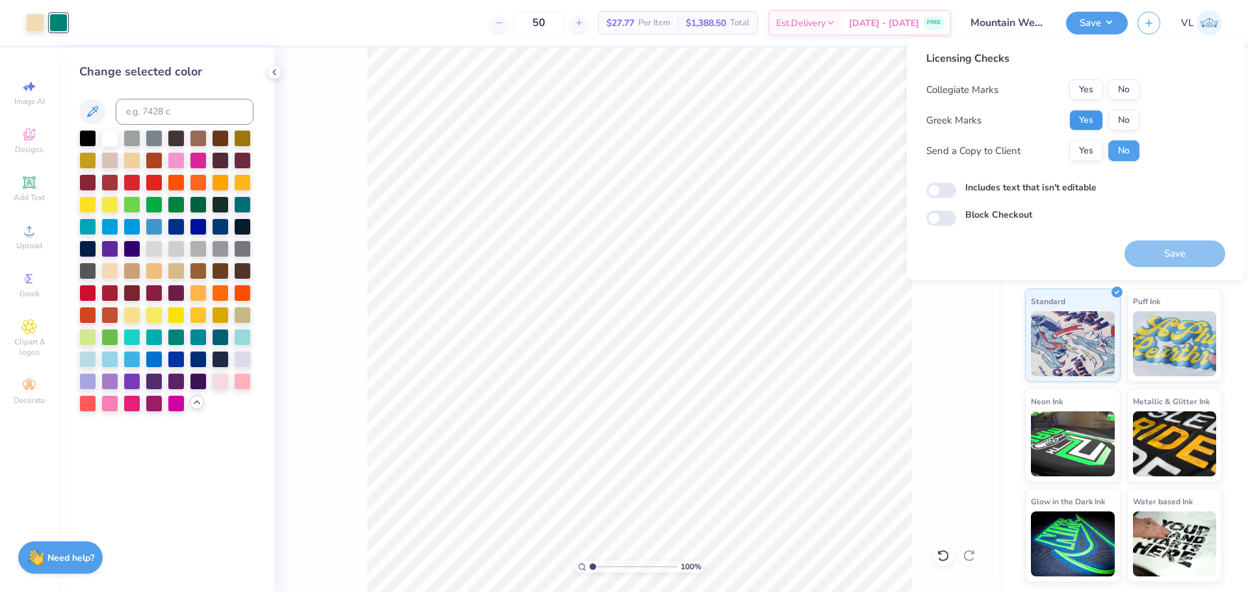
click at [1091, 125] on button "Yes" at bounding box center [1086, 120] width 34 height 21
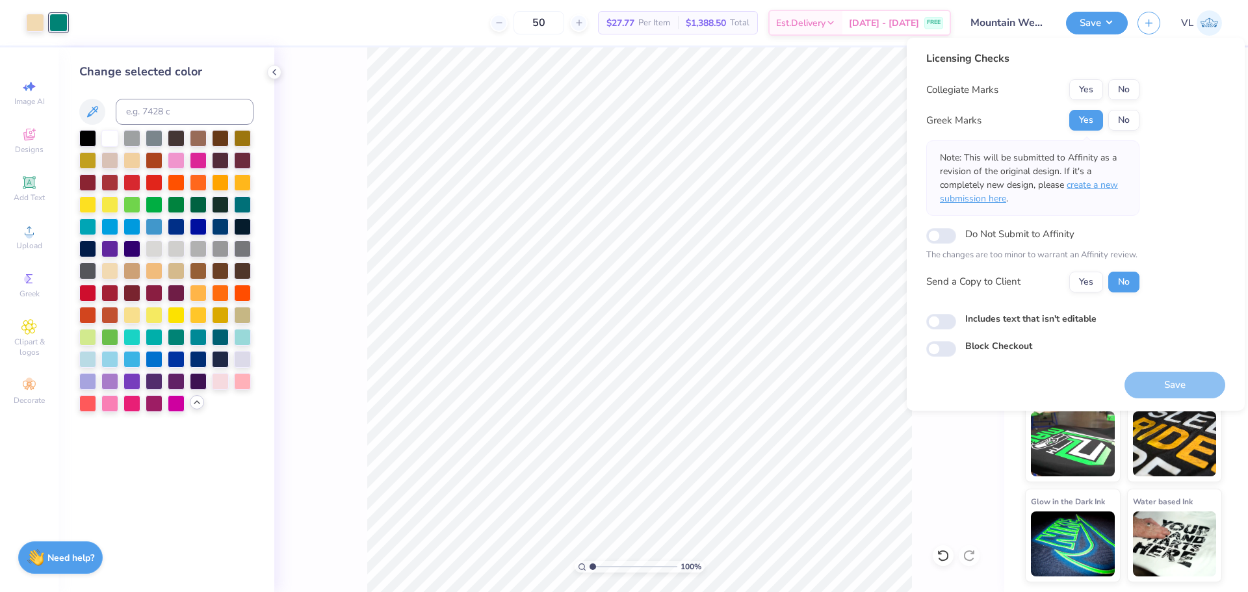
click at [1098, 185] on span "create a new submission here" at bounding box center [1029, 192] width 178 height 26
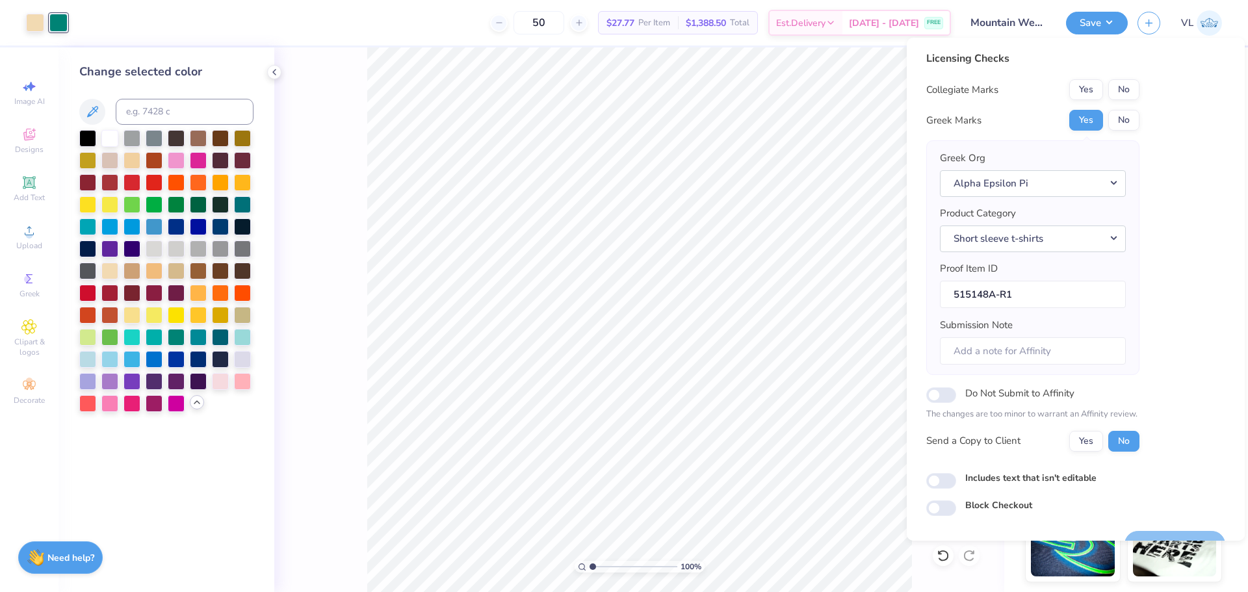
click at [1174, 211] on div "Licensing Checks Collegiate Marks Yes No Greek Marks Yes No Greek Org Alpha Eps…" at bounding box center [1075, 283] width 299 height 465
click at [1124, 85] on button "No" at bounding box center [1123, 89] width 31 height 21
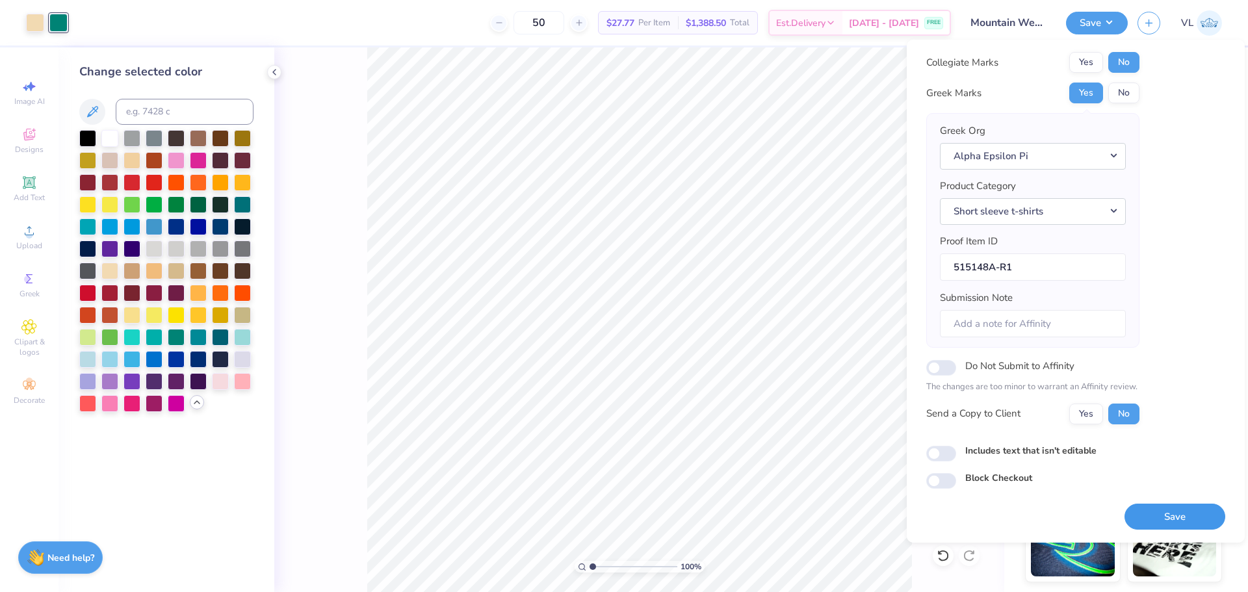
click at [1163, 522] on button "Save" at bounding box center [1174, 517] width 101 height 27
